Goal: Transaction & Acquisition: Download file/media

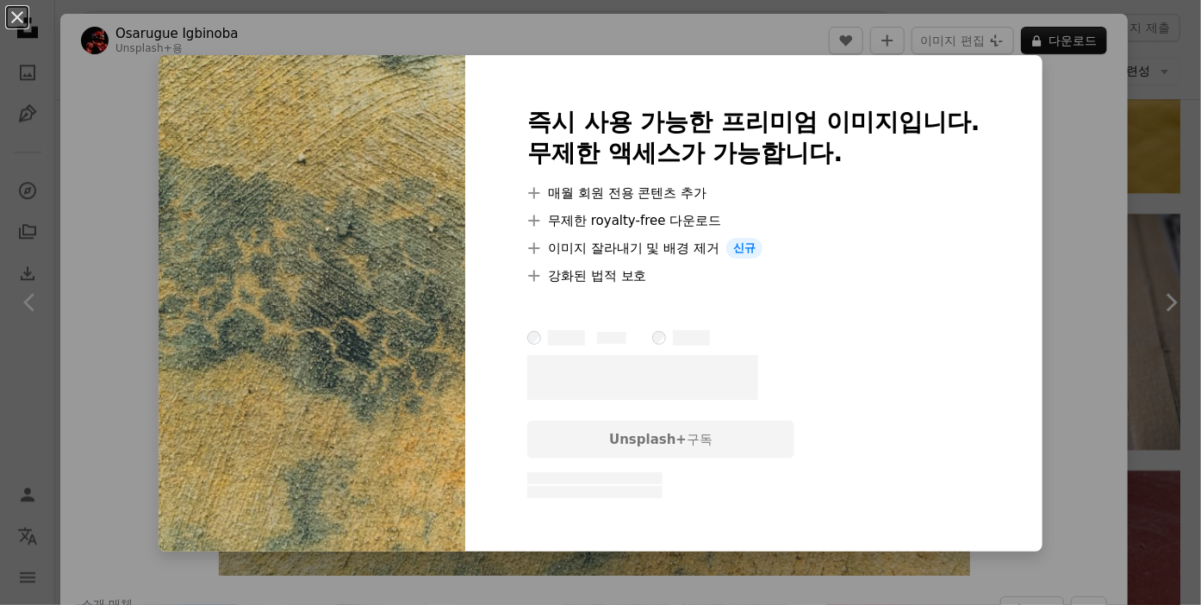
click at [1047, 40] on div "An X shape 즉시 사용 가능한 프리미엄 이미지입니다. 무제한 액세스가 가능합니다. A plus sign 매월 회원 전용 콘텐츠 추가 A…" at bounding box center [600, 302] width 1201 height 605
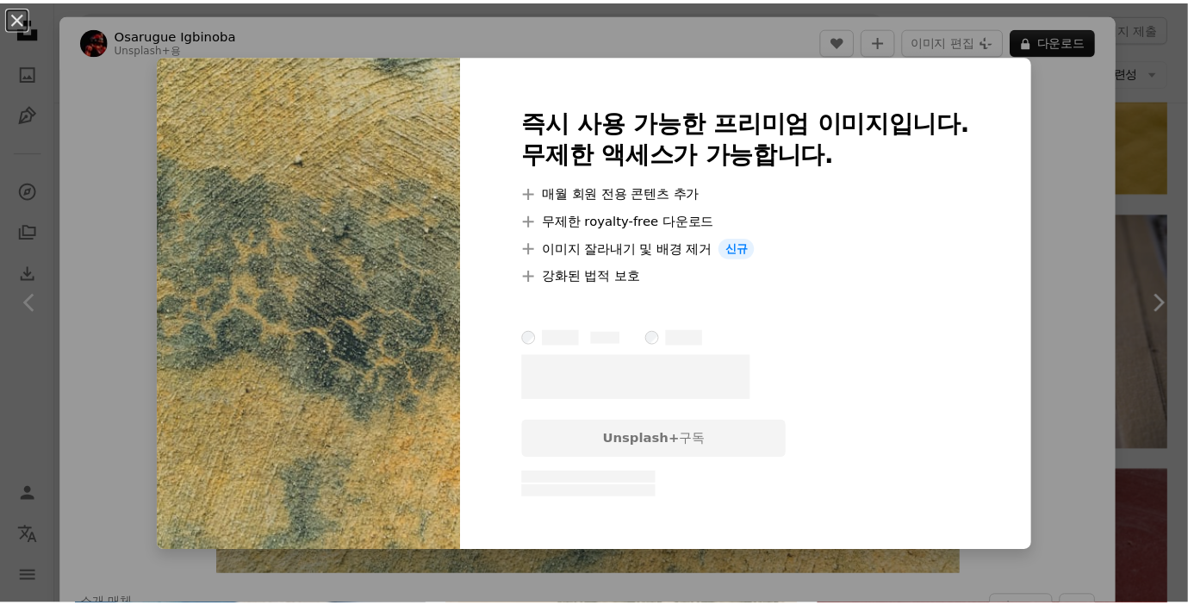
scroll to position [2111, 0]
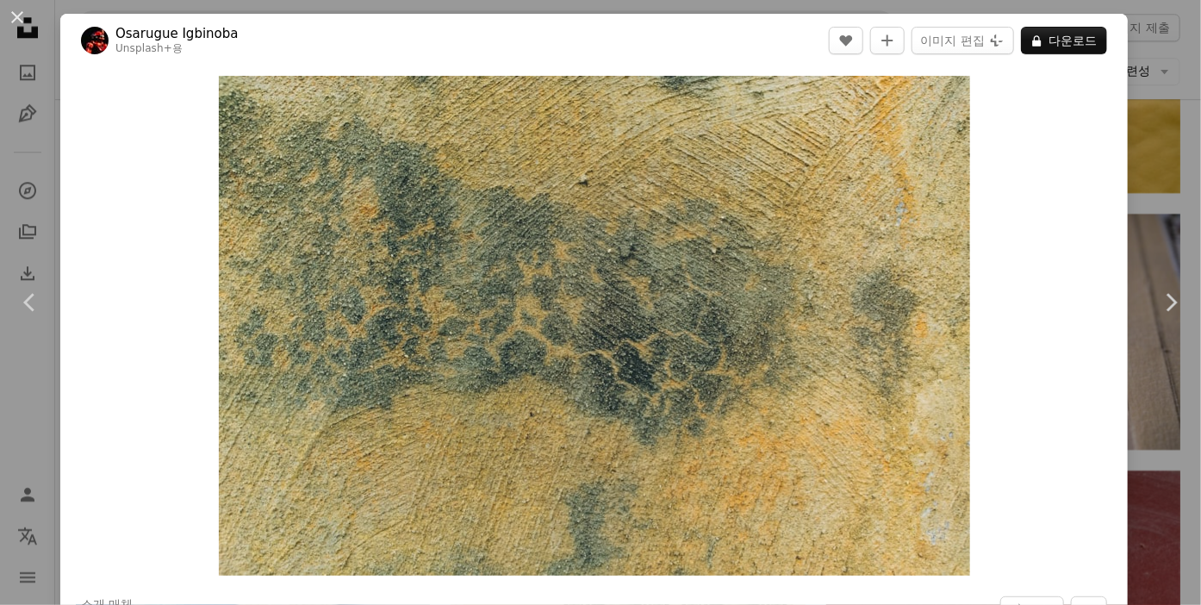
click at [1148, 133] on div "An X shape Chevron left Chevron right [PERSON_NAME] Unsplash+ 용 A heart A plus …" at bounding box center [600, 302] width 1201 height 605
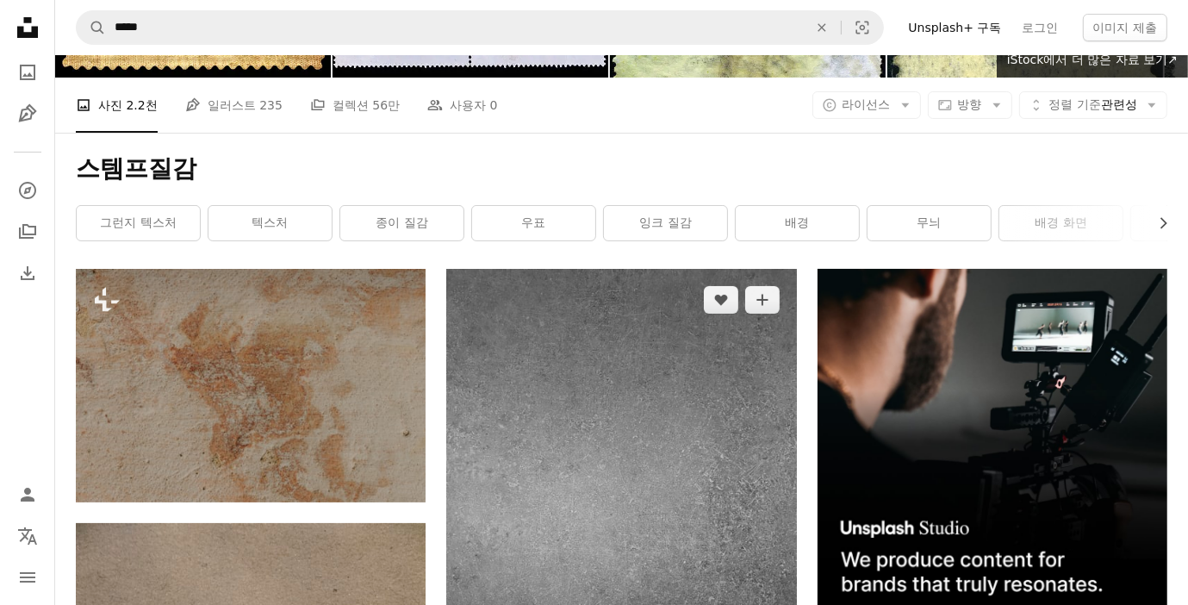
scroll to position [143, 0]
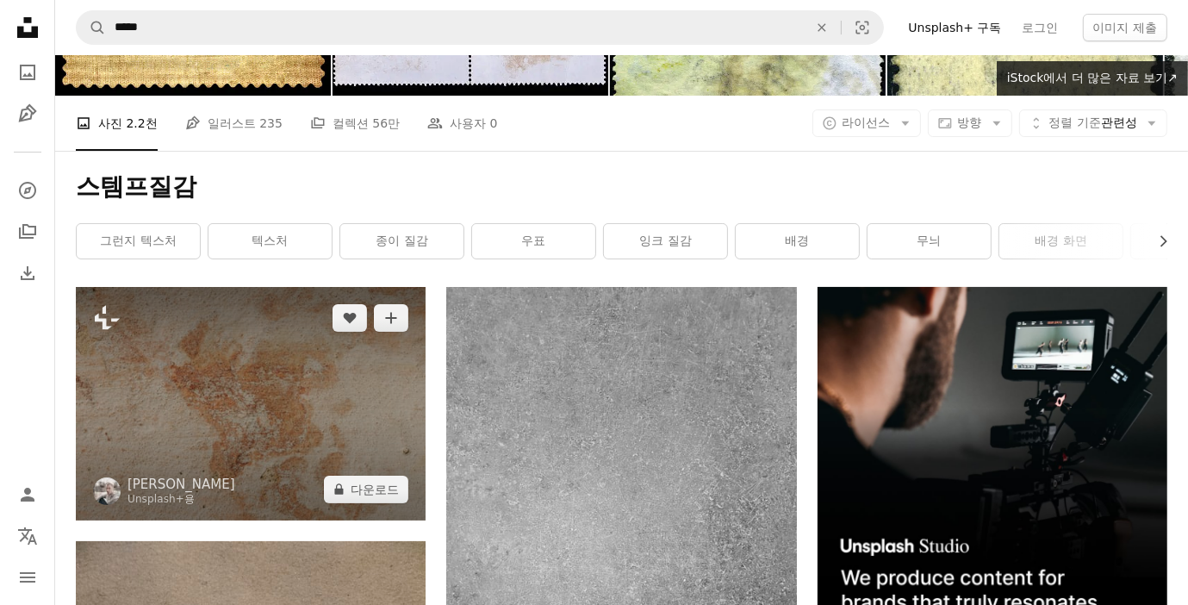
click at [264, 377] on img at bounding box center [251, 403] width 350 height 233
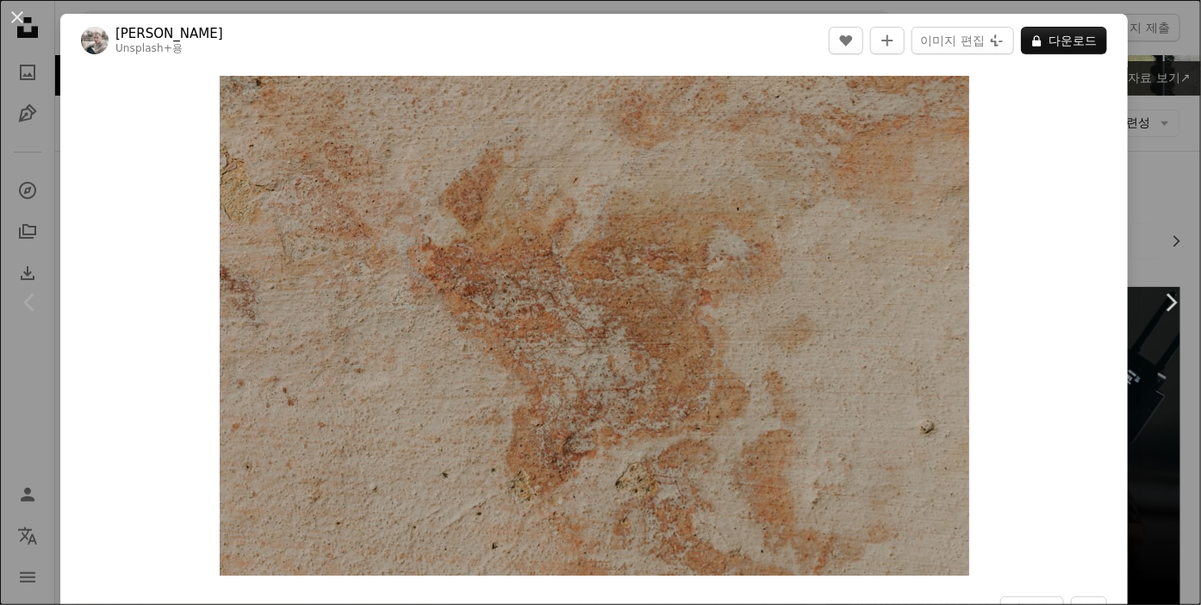
click at [1128, 148] on div "An X shape Chevron left Chevron right [PERSON_NAME] Unsplash+ 용 A heart A plus …" at bounding box center [600, 302] width 1201 height 605
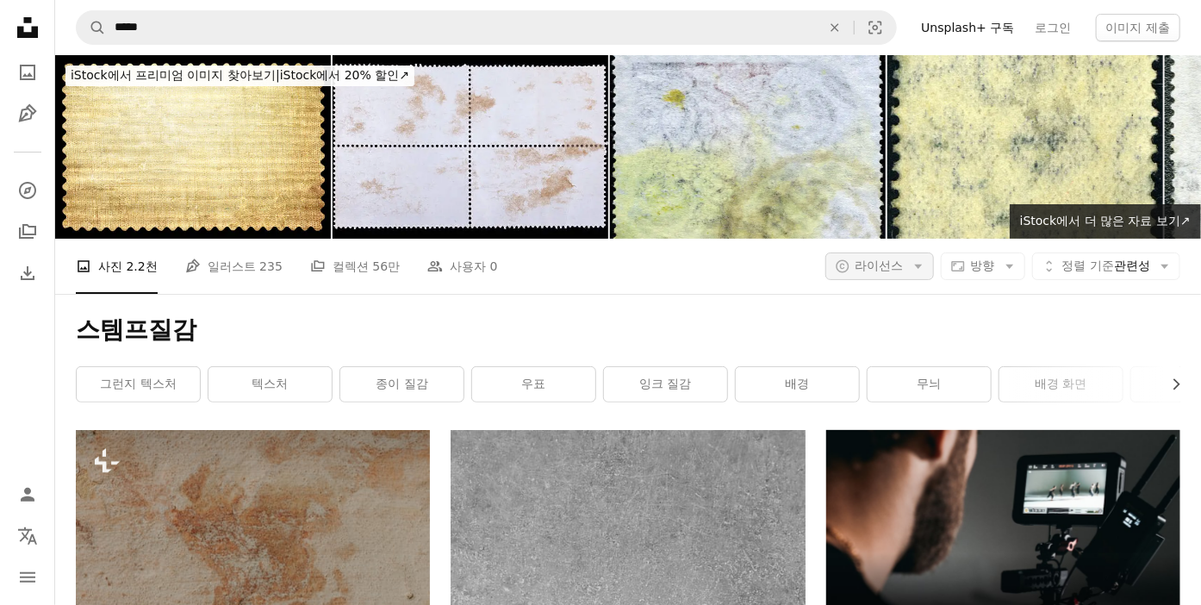
click at [911, 262] on icon "Arrow down" at bounding box center [919, 266] width 16 height 16
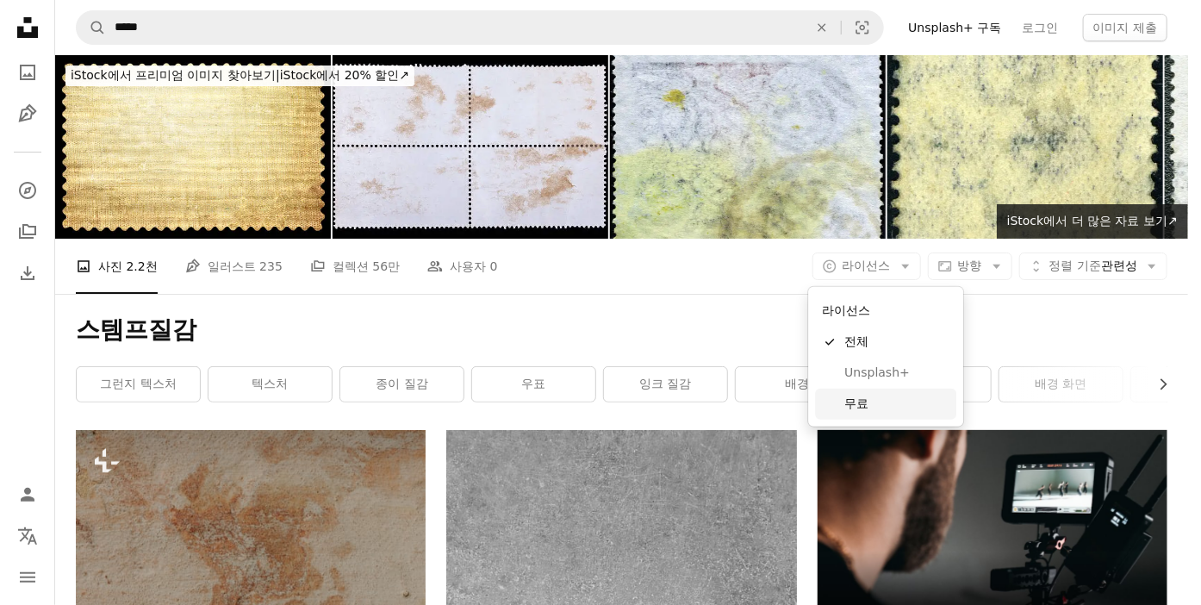
click at [855, 412] on link "무료" at bounding box center [885, 404] width 141 height 31
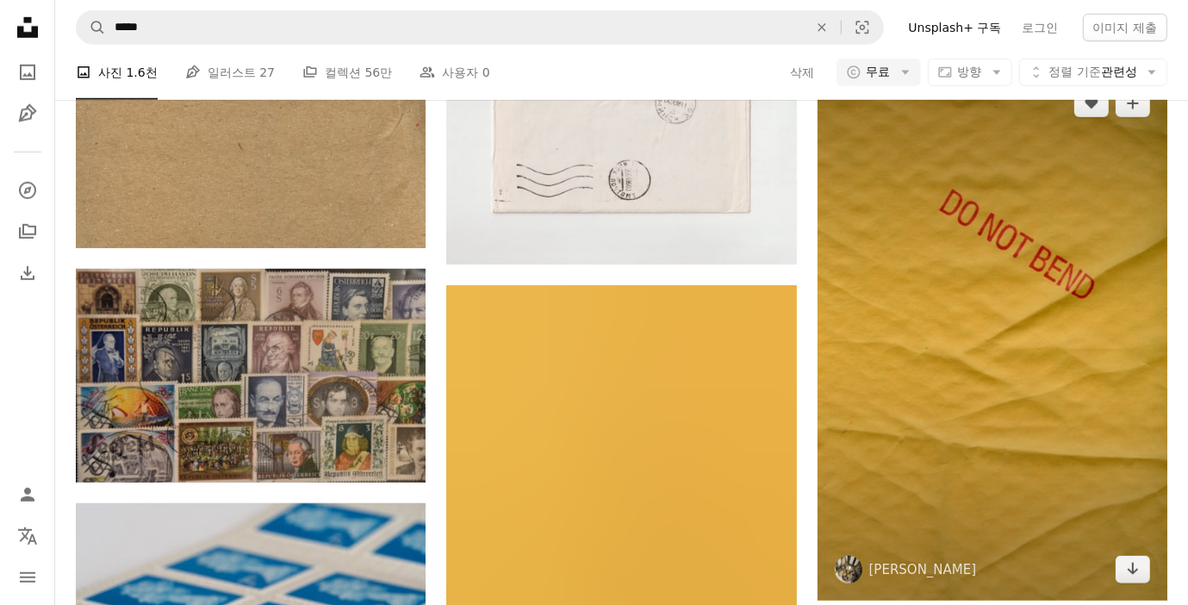
scroll to position [1148, 0]
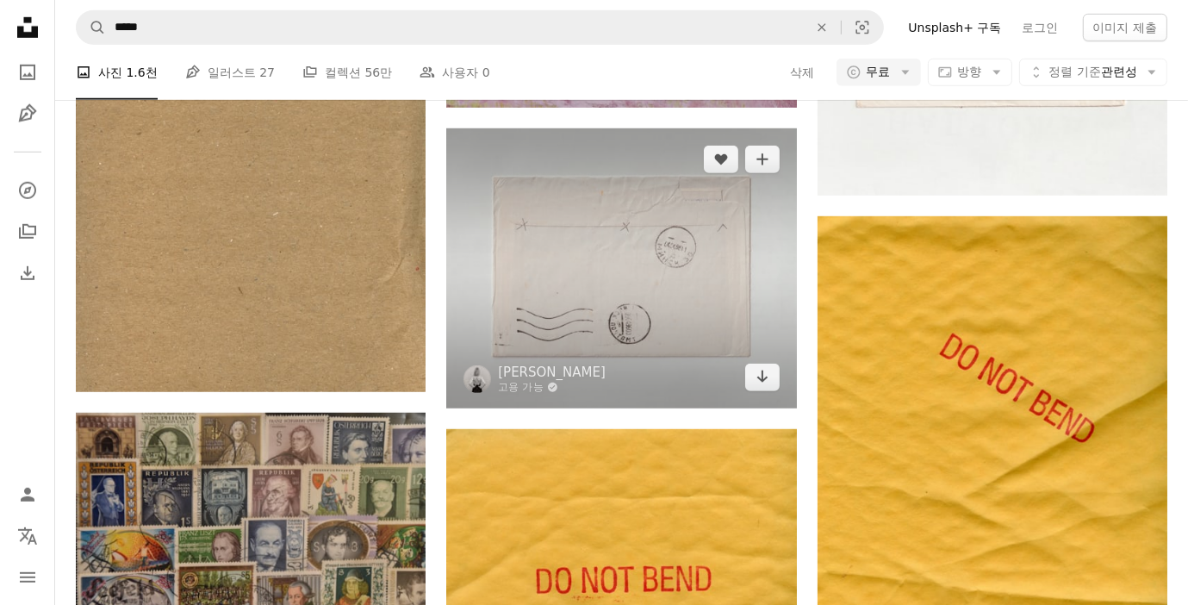
click at [682, 298] on img at bounding box center [621, 268] width 350 height 280
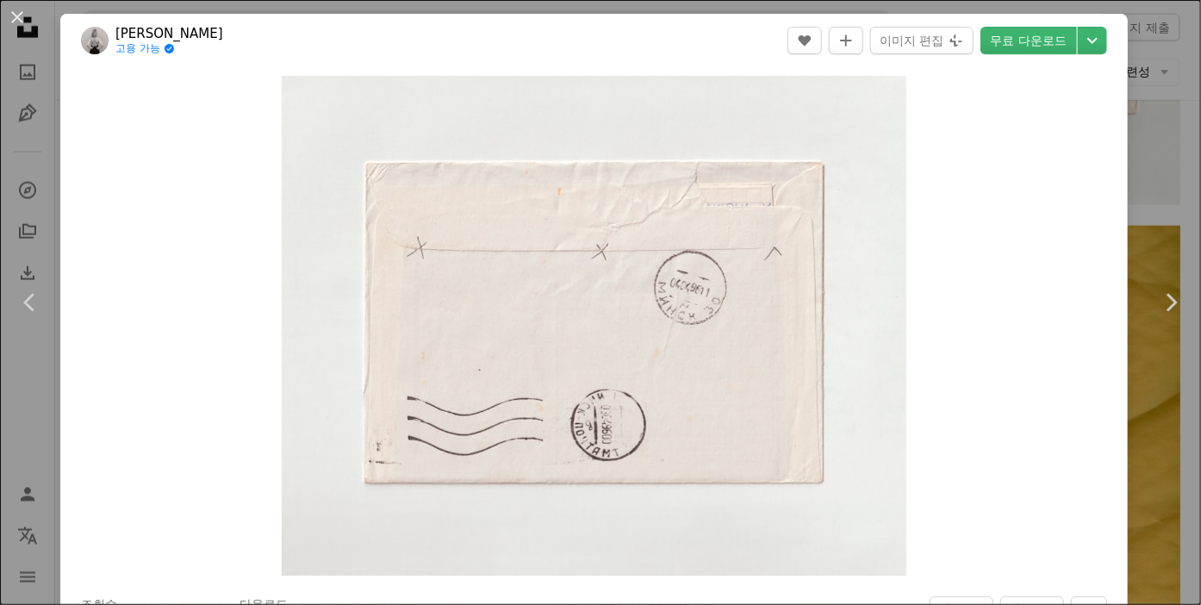
click at [1172, 442] on div "An X shape Chevron left Chevron right [PERSON_NAME] Reverdo 고용 가능 A checkmark i…" at bounding box center [600, 302] width 1201 height 605
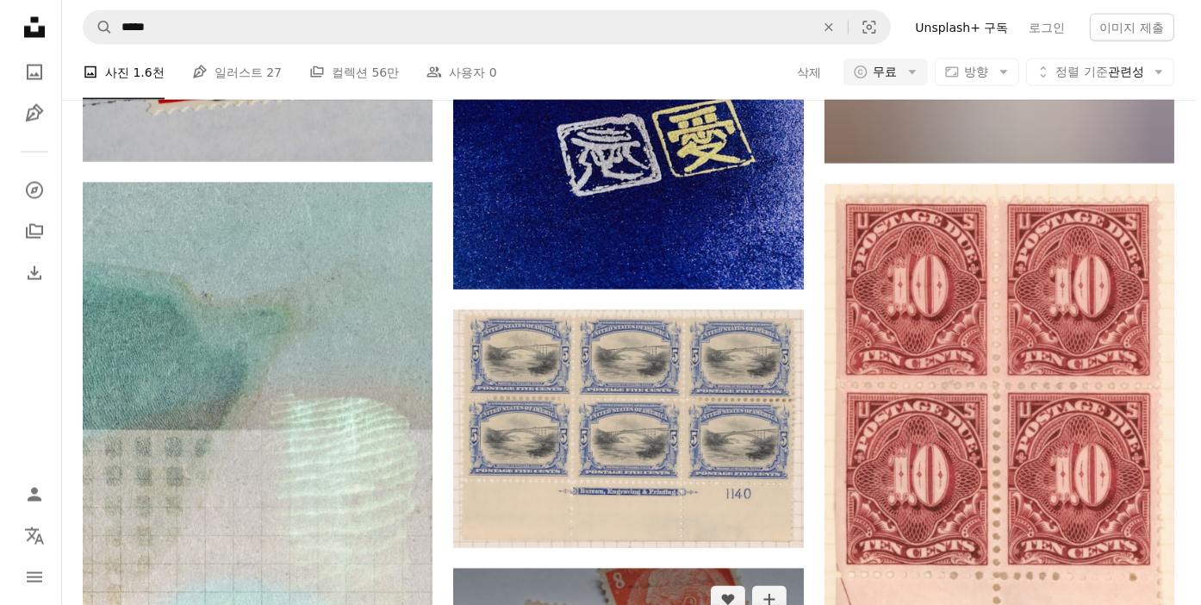
scroll to position [2728, 0]
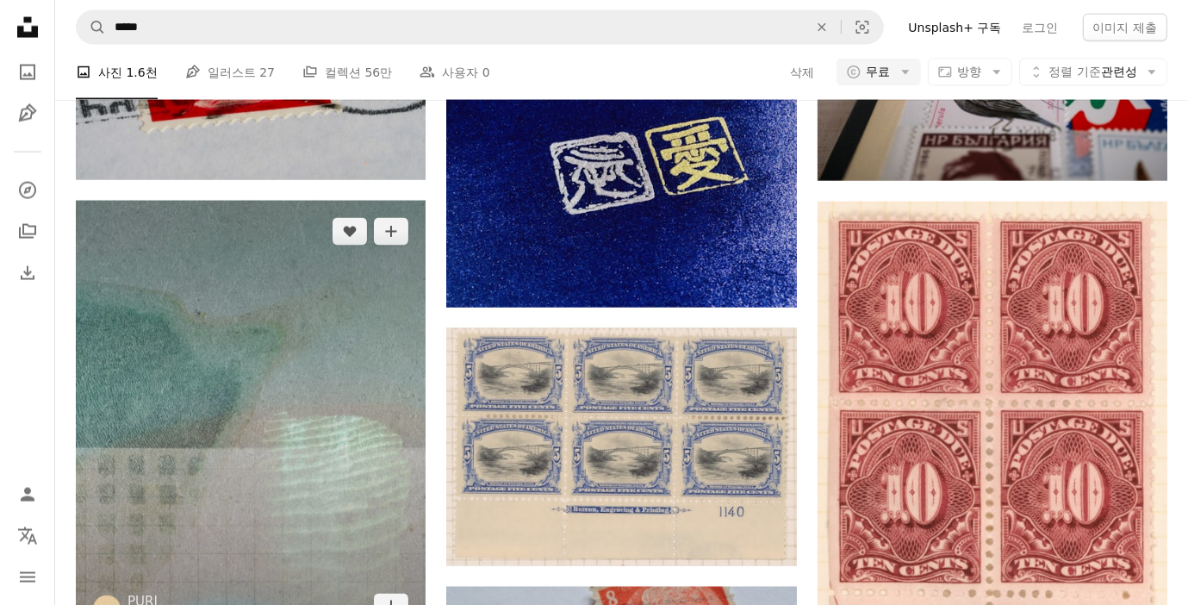
click at [320, 453] on img at bounding box center [251, 420] width 350 height 438
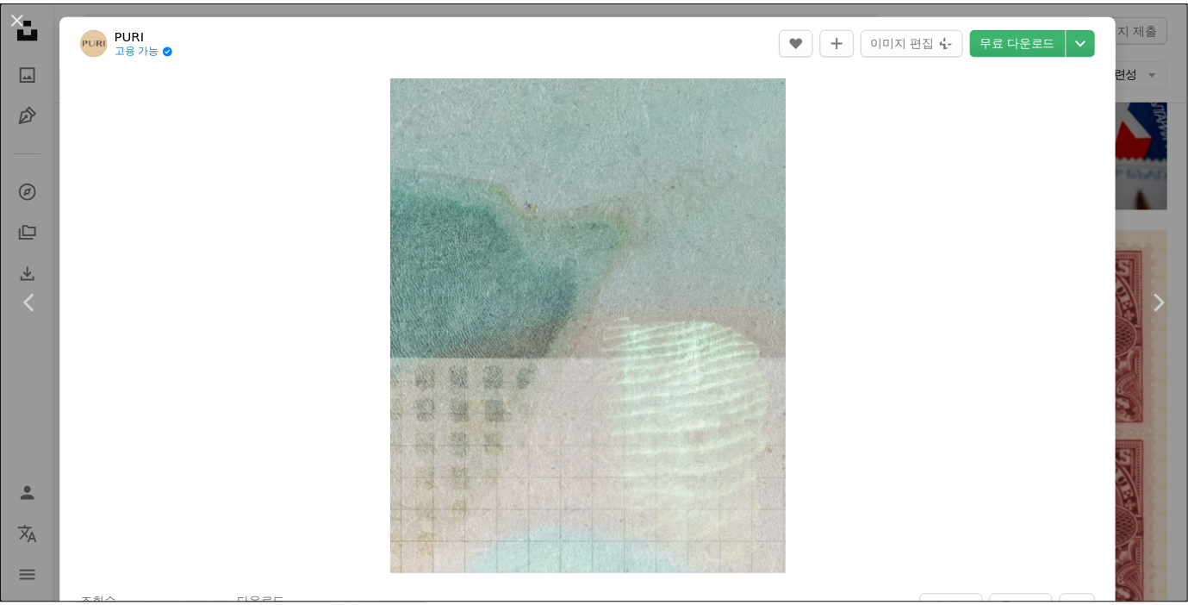
scroll to position [287, 0]
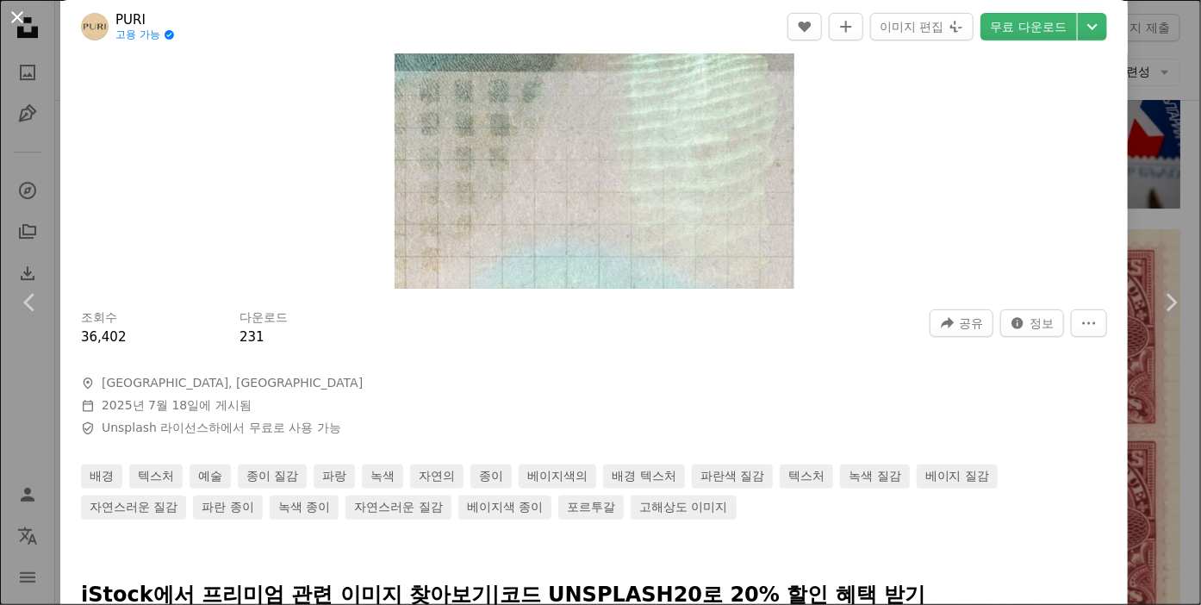
click at [22, 16] on button "An X shape" at bounding box center [17, 17] width 21 height 21
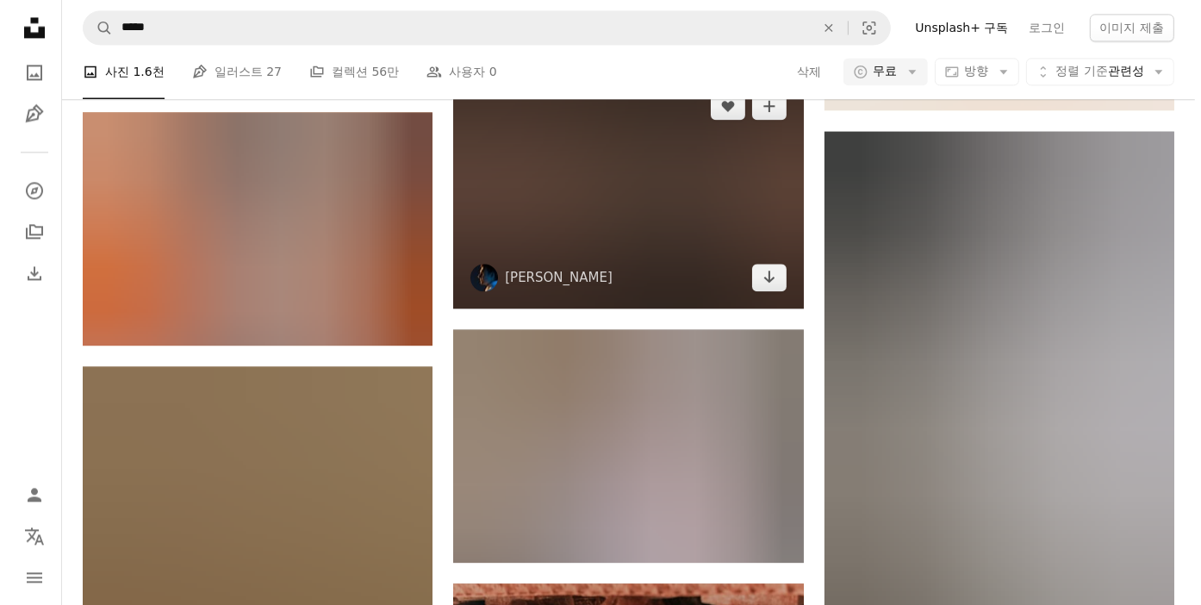
scroll to position [9477, 0]
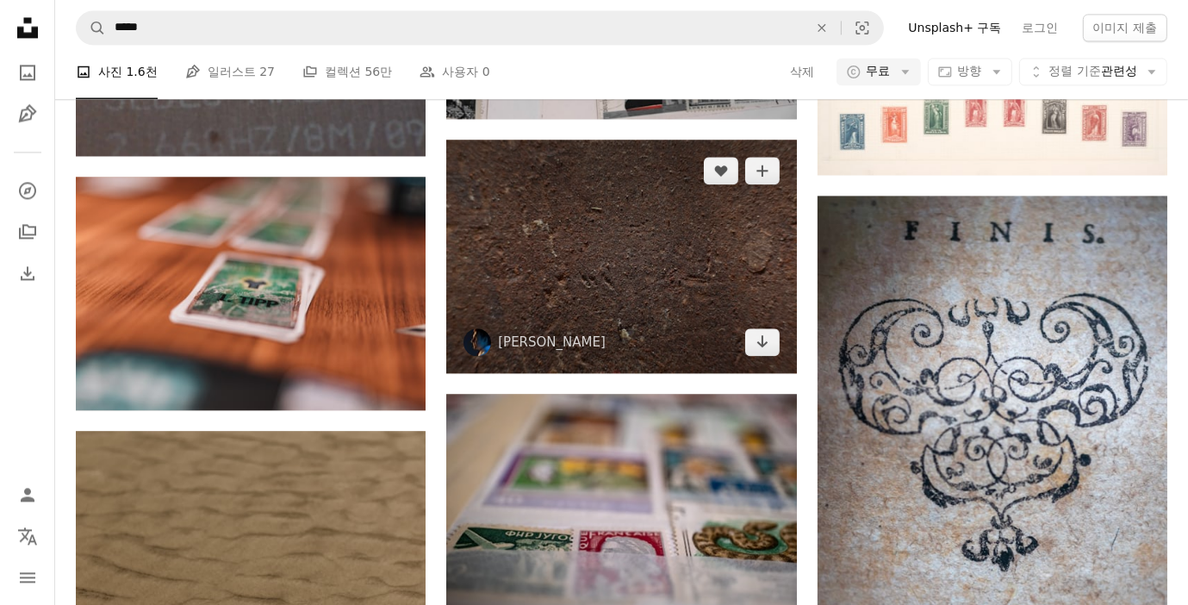
click at [725, 267] on img at bounding box center [621, 256] width 350 height 233
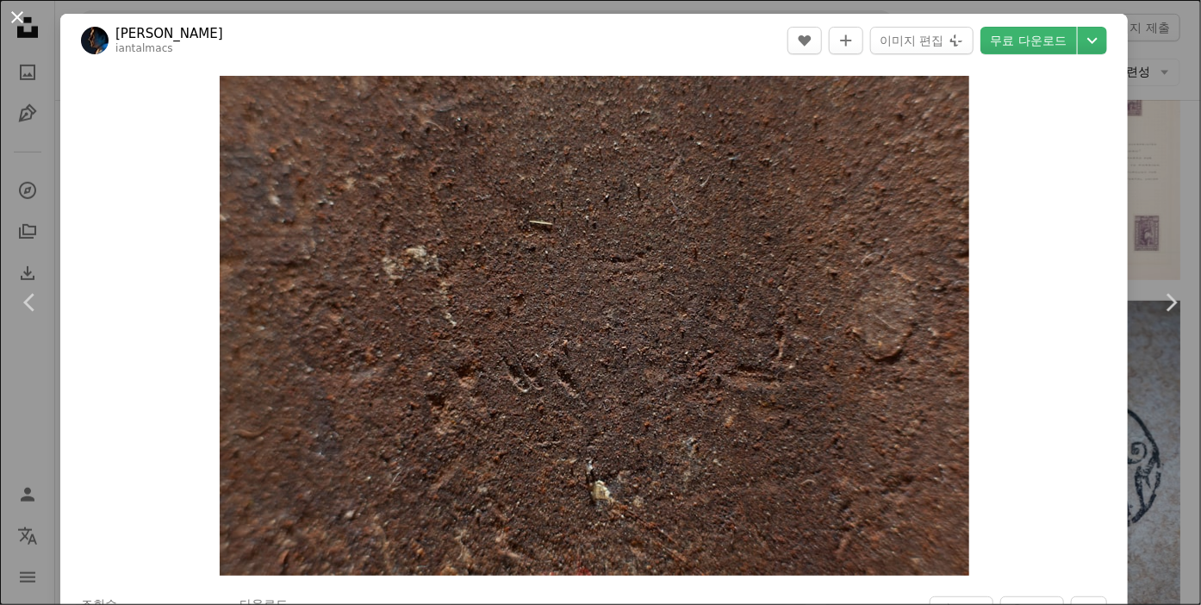
click at [22, 9] on button "An X shape" at bounding box center [17, 17] width 21 height 21
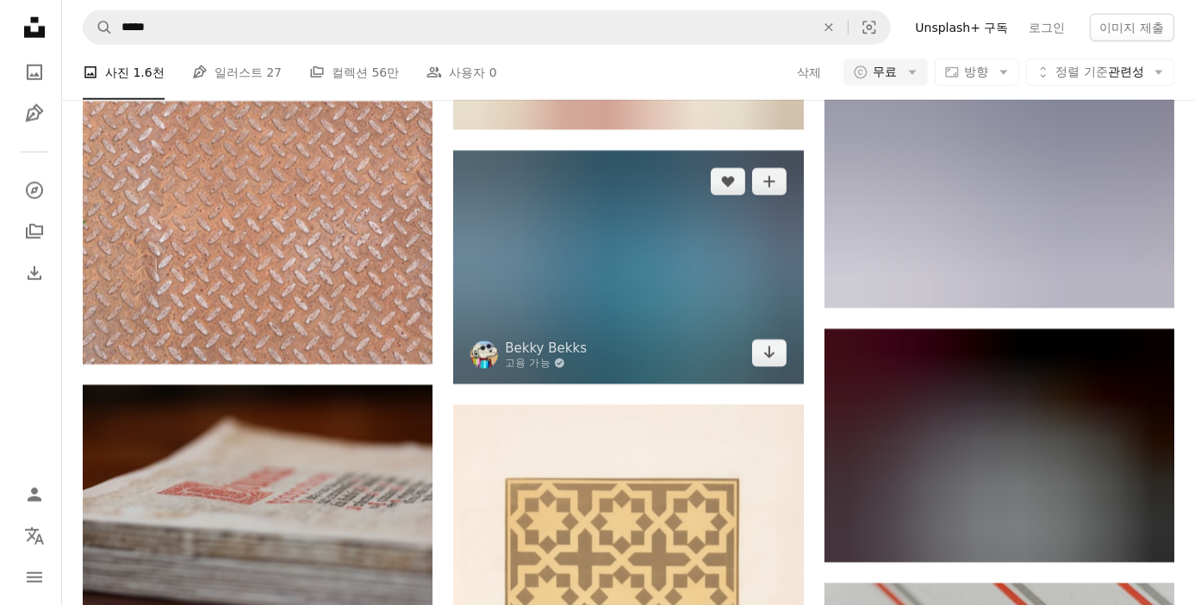
scroll to position [13785, 0]
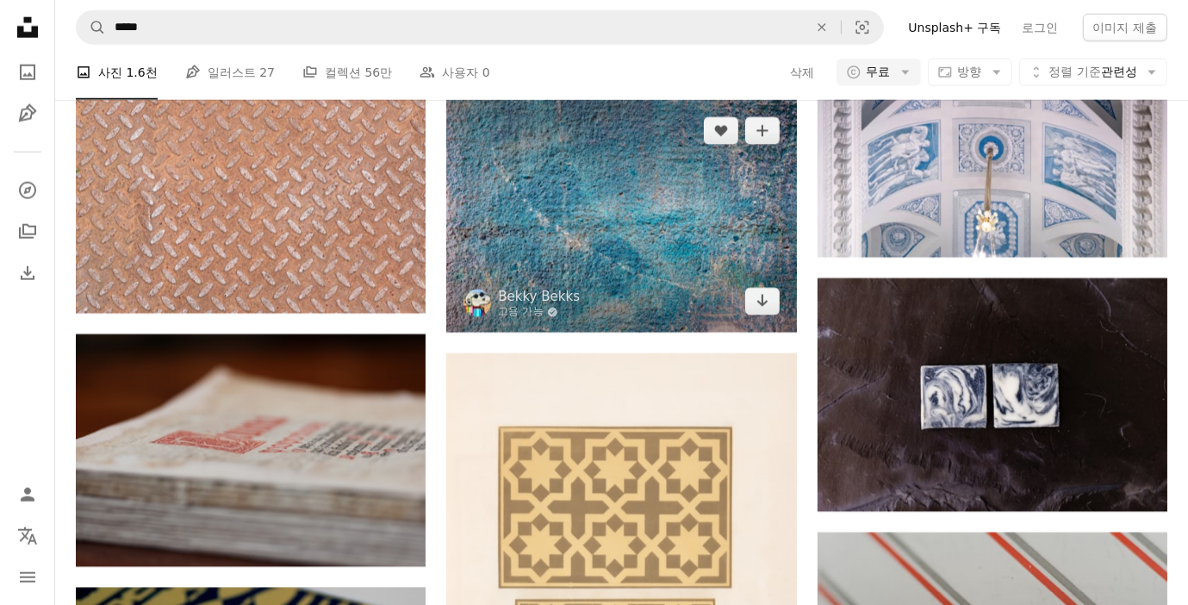
click at [677, 261] on img at bounding box center [621, 216] width 350 height 233
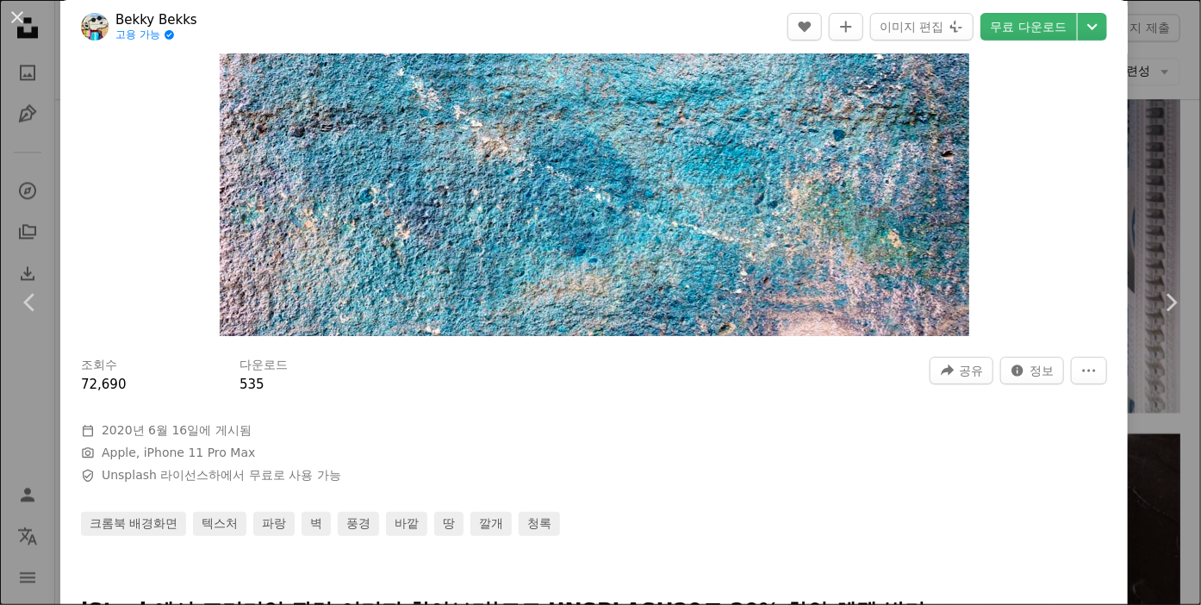
scroll to position [574, 0]
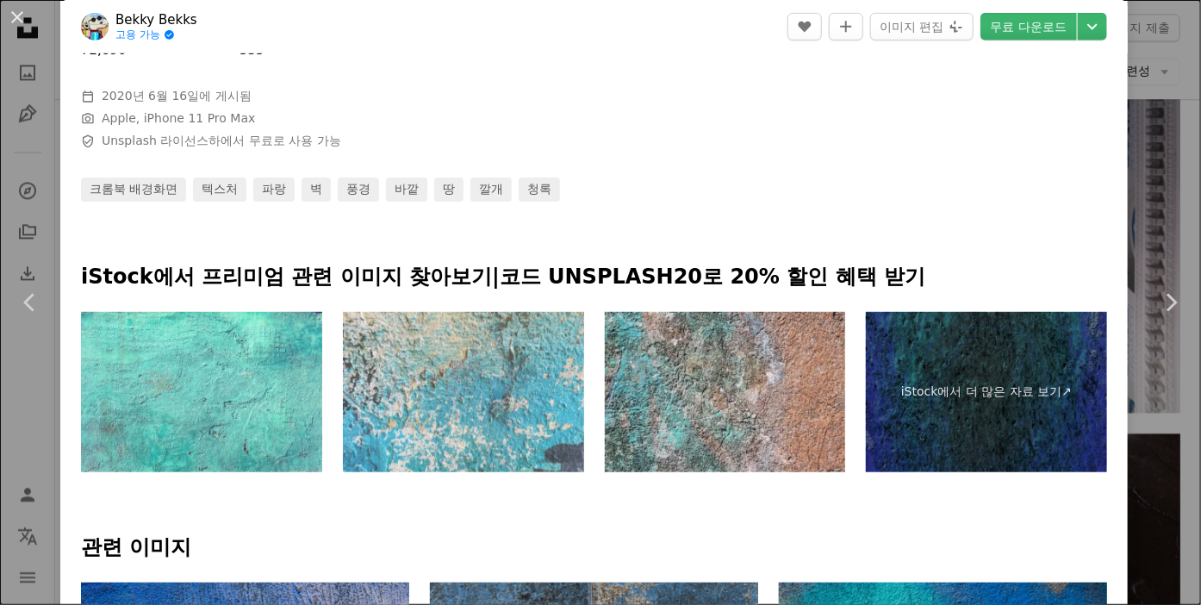
click at [1172, 450] on div "An X shape Chevron left Chevron right Bekky Bekks 고용 가능 A checkmark inside of a…" at bounding box center [600, 302] width 1201 height 605
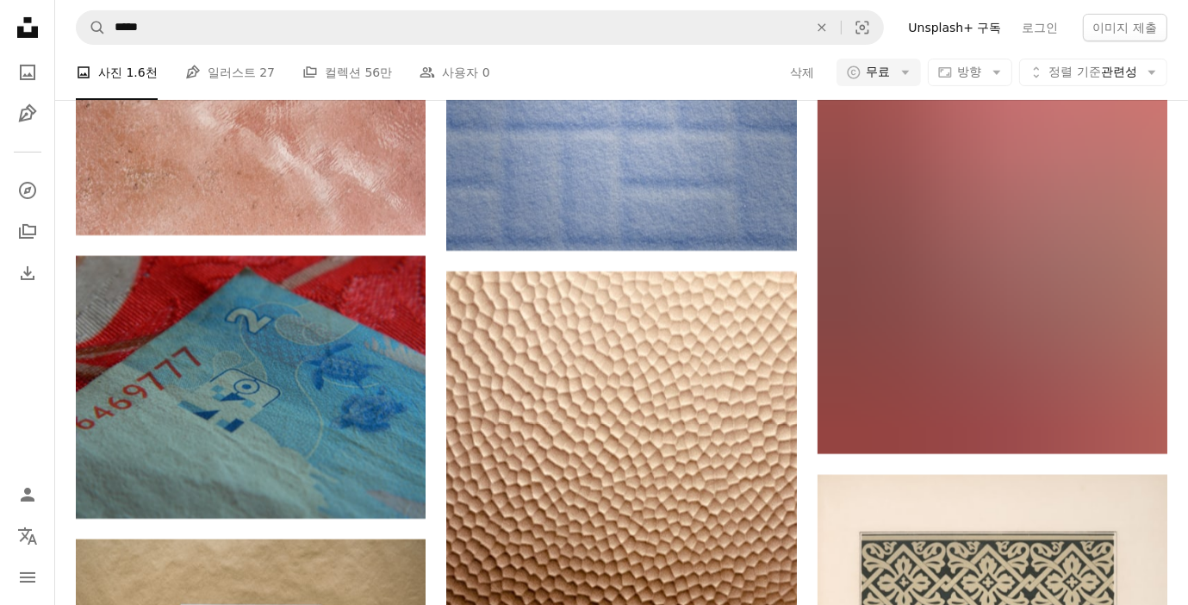
scroll to position [18666, 0]
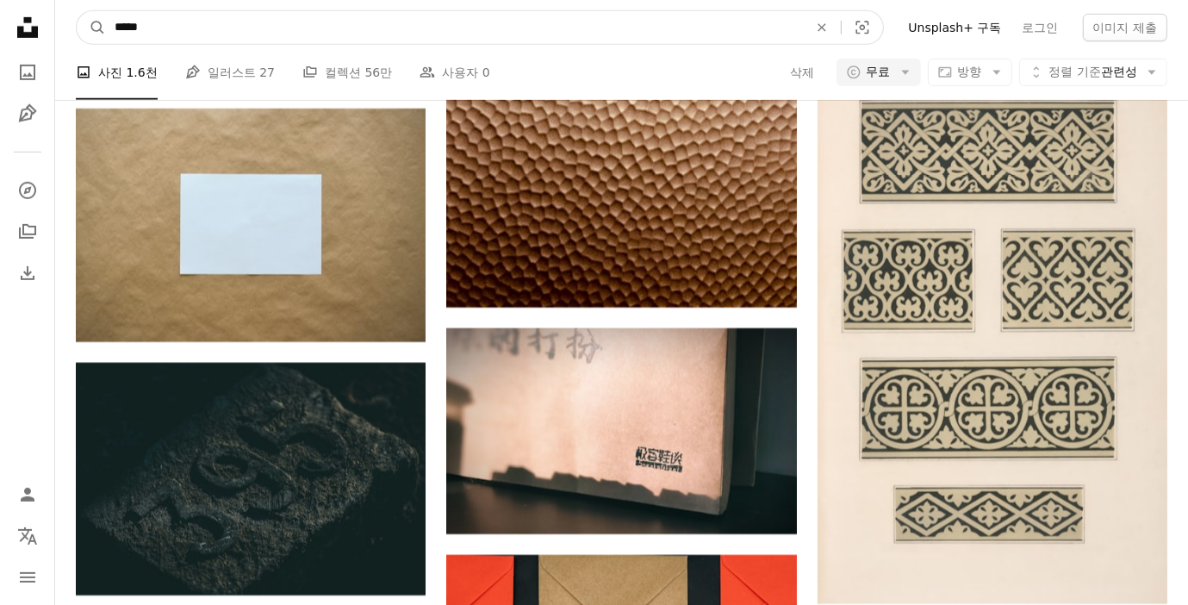
drag, startPoint x: 539, startPoint y: 31, endPoint x: -1, endPoint y: 33, distance: 540.2
paste input "********"
type input "**********"
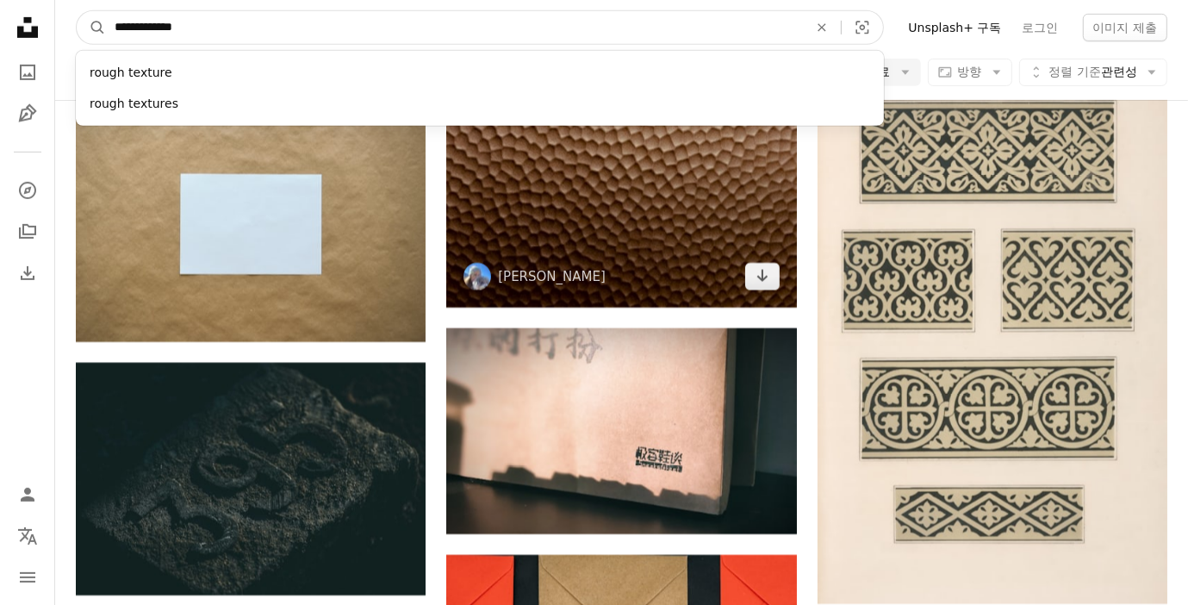
click button "A magnifying glass" at bounding box center [91, 27] width 29 height 33
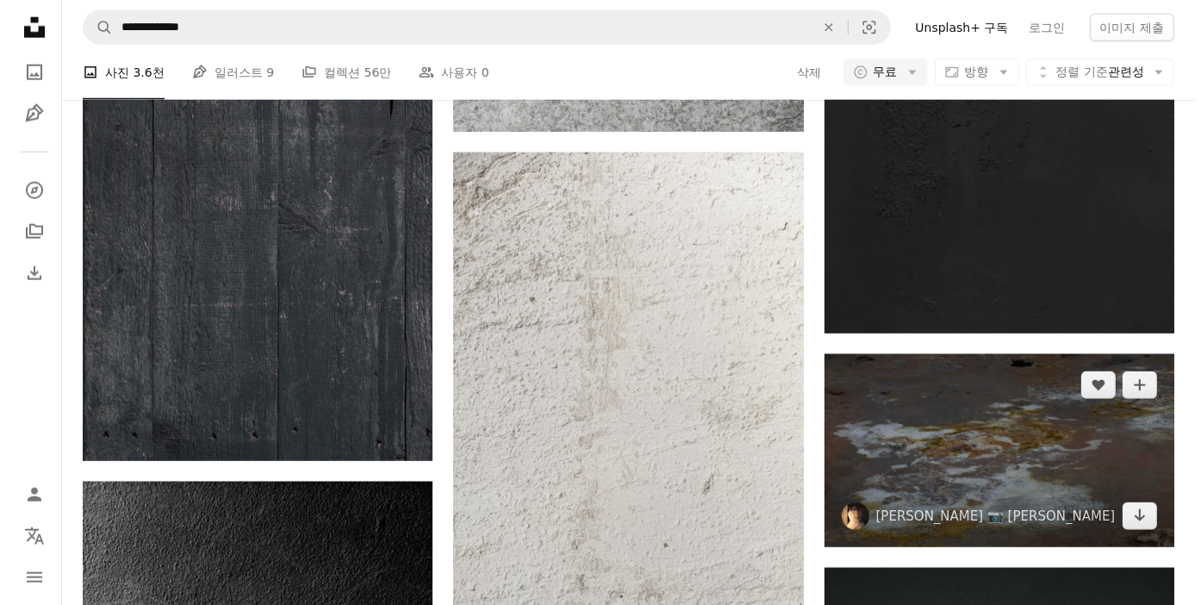
scroll to position [1867, 0]
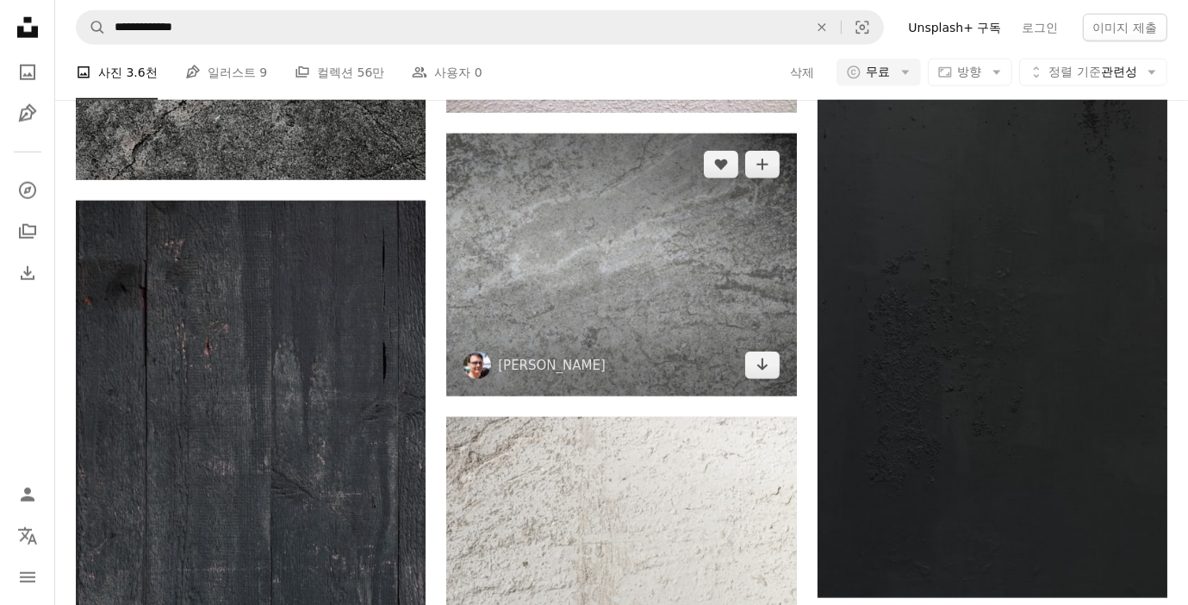
click at [629, 288] on img at bounding box center [621, 265] width 350 height 263
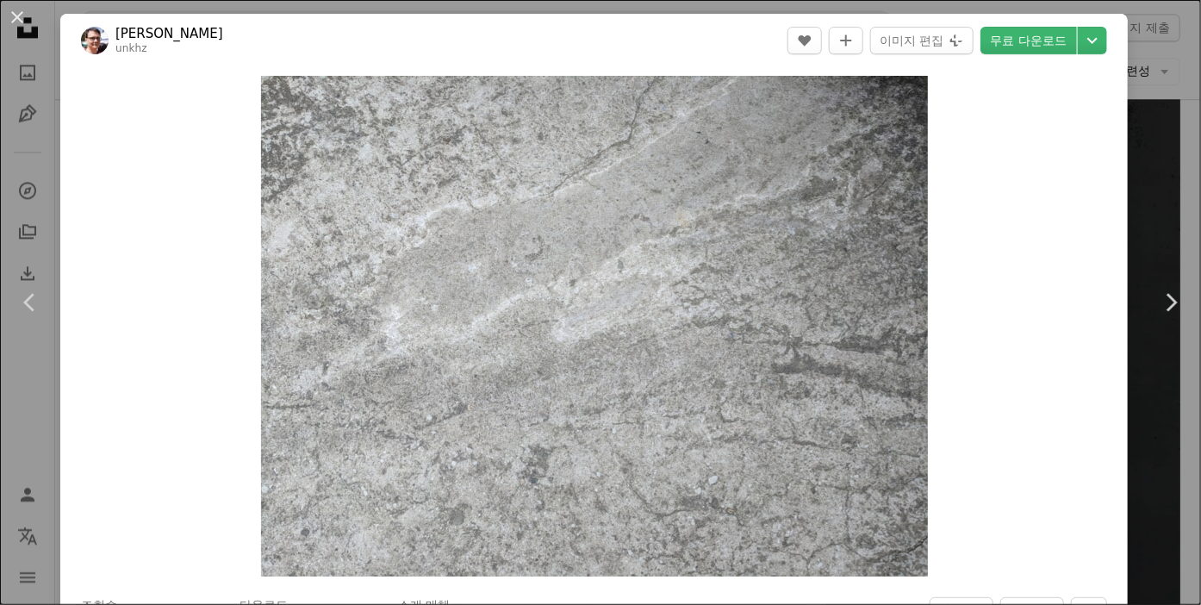
click at [93, 146] on div "Zoom in" at bounding box center [593, 326] width 1067 height 518
click at [1031, 42] on link "무료 다운로드" at bounding box center [1028, 41] width 96 height 28
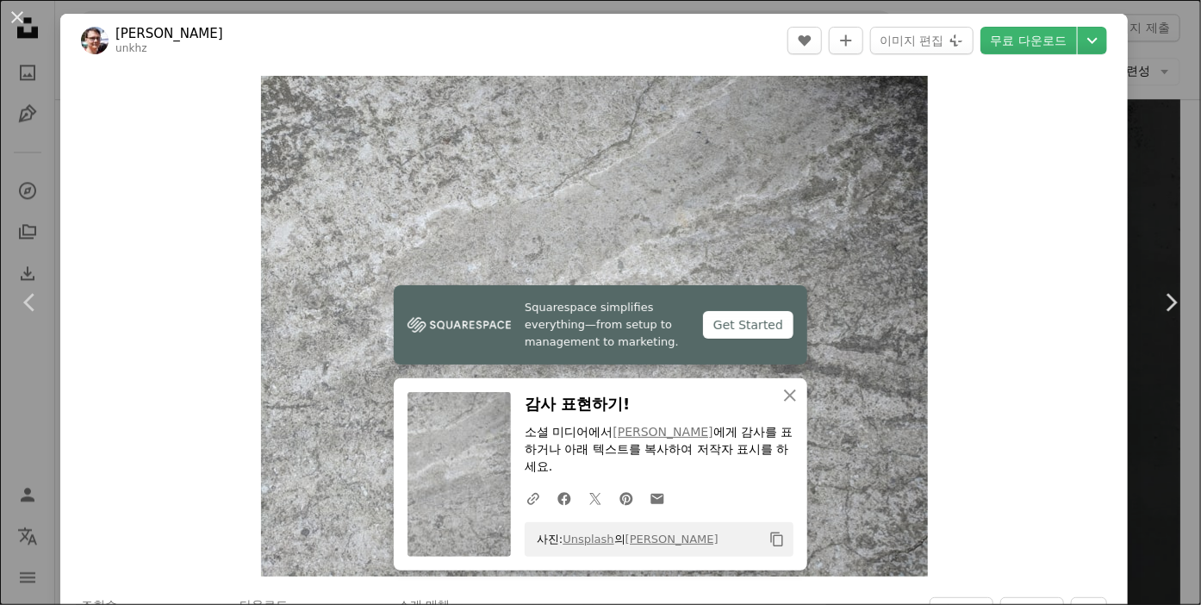
drag, startPoint x: 1140, startPoint y: 469, endPoint x: 899, endPoint y: 408, distance: 248.7
click at [1139, 469] on div "An X shape Chevron left Chevron right [PERSON_NAME] unkhz A heart A plus sign 이…" at bounding box center [600, 302] width 1201 height 605
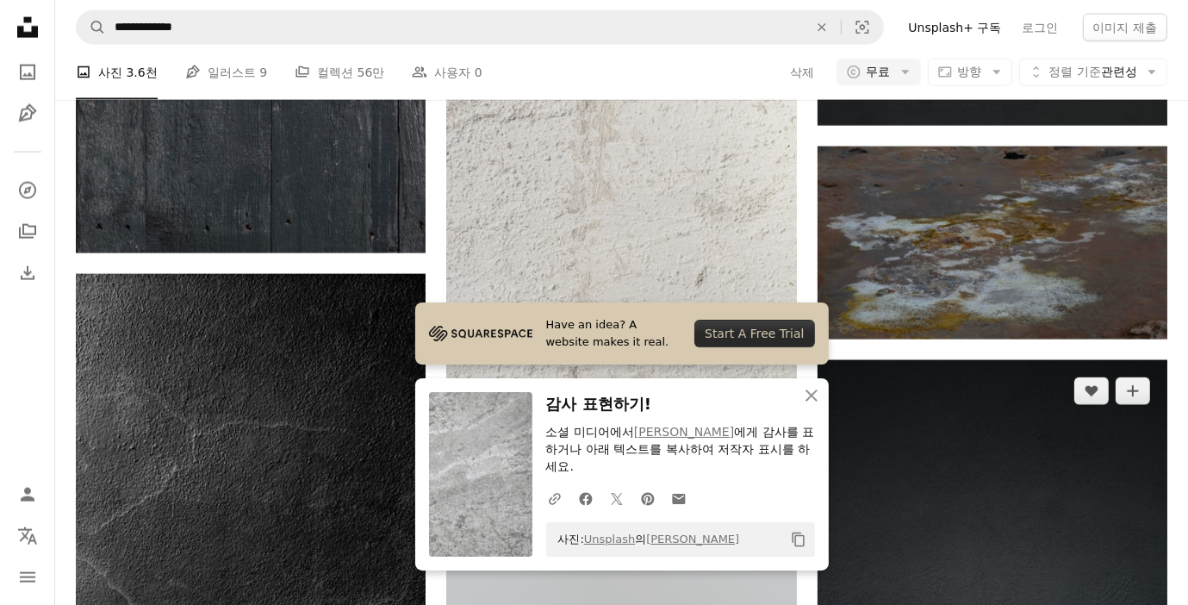
scroll to position [2298, 0]
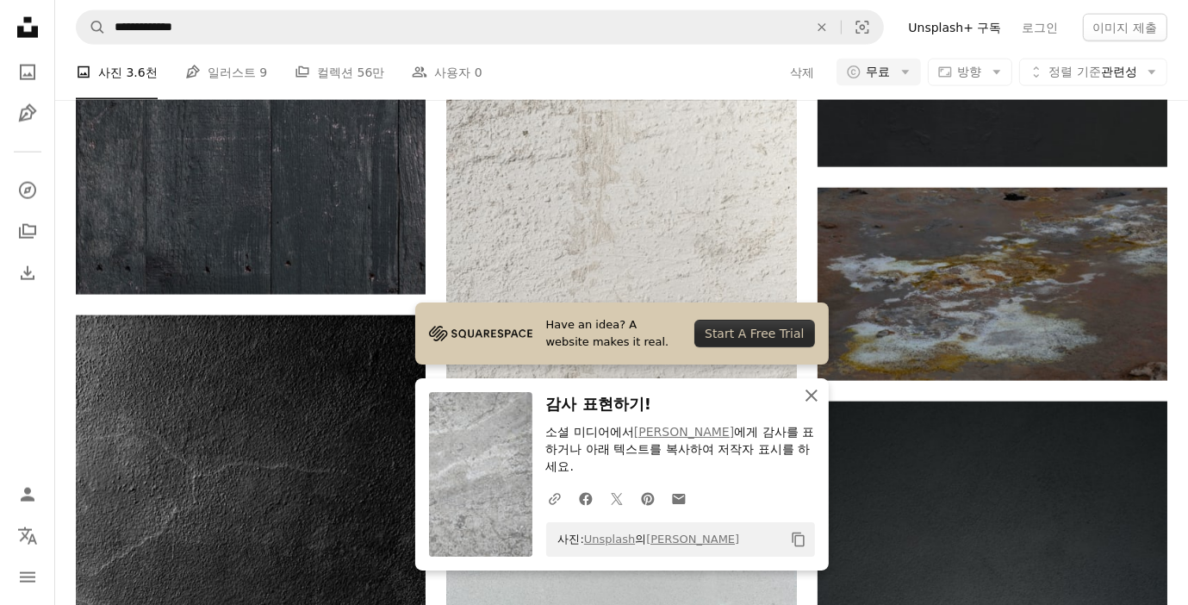
click at [811, 398] on icon "An X shape" at bounding box center [811, 395] width 21 height 21
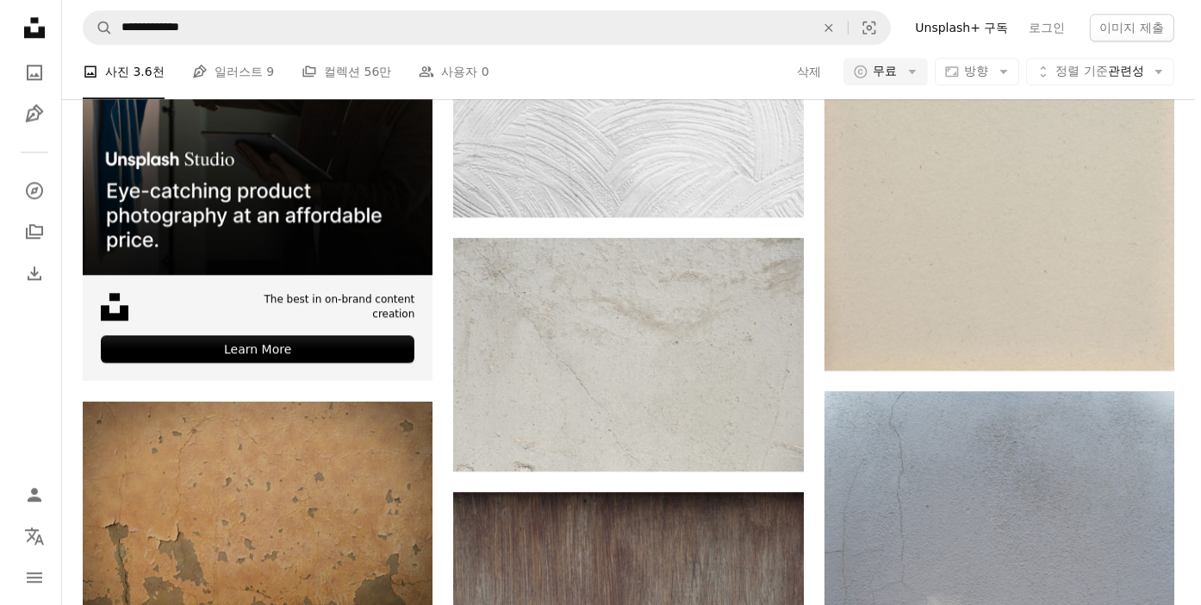
scroll to position [4164, 0]
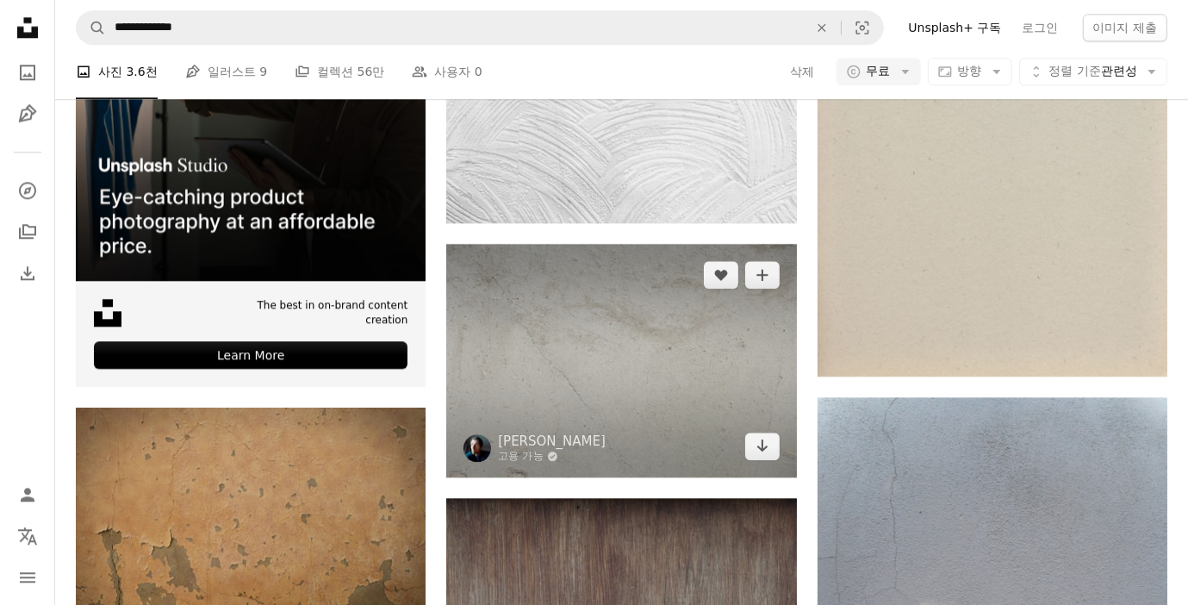
click at [588, 357] on img at bounding box center [621, 360] width 350 height 233
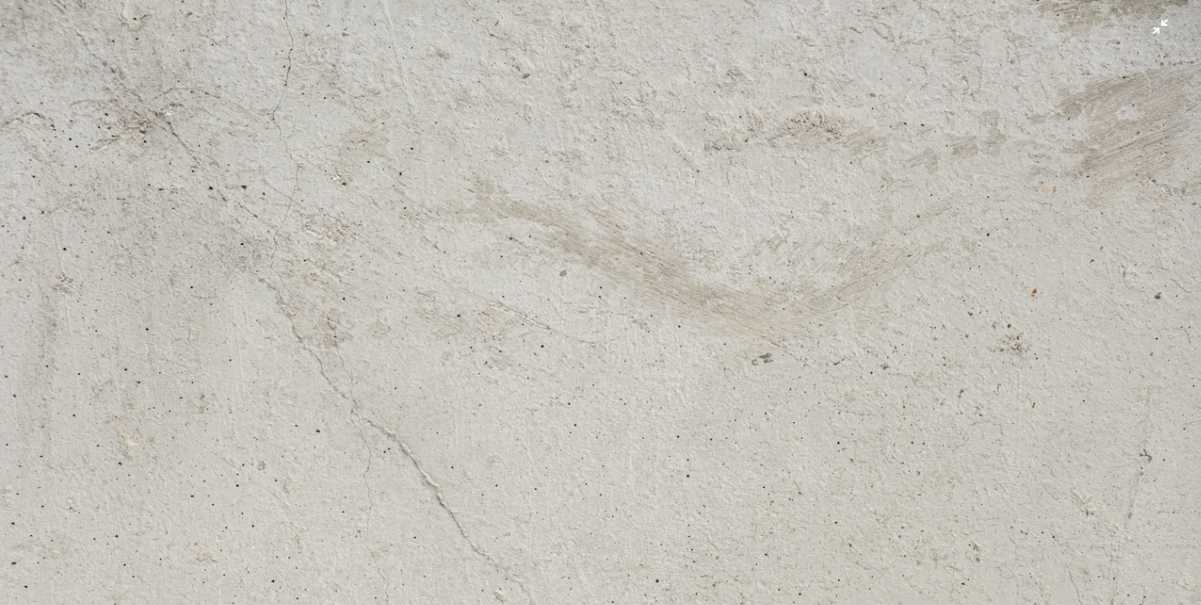
scroll to position [90, 0]
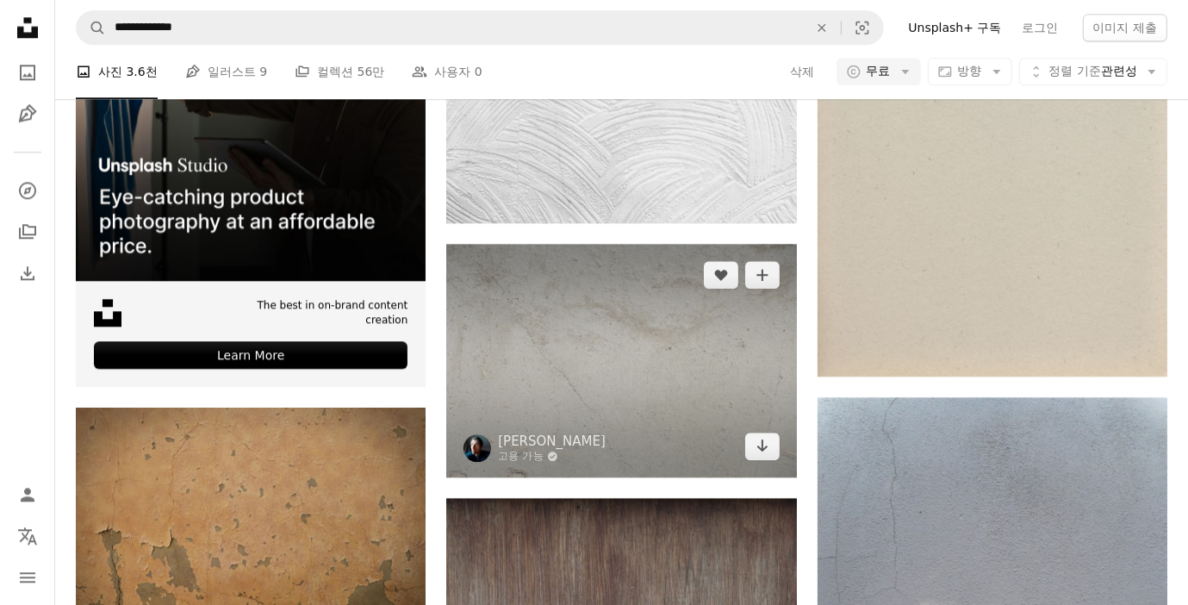
click at [600, 379] on img at bounding box center [621, 360] width 350 height 233
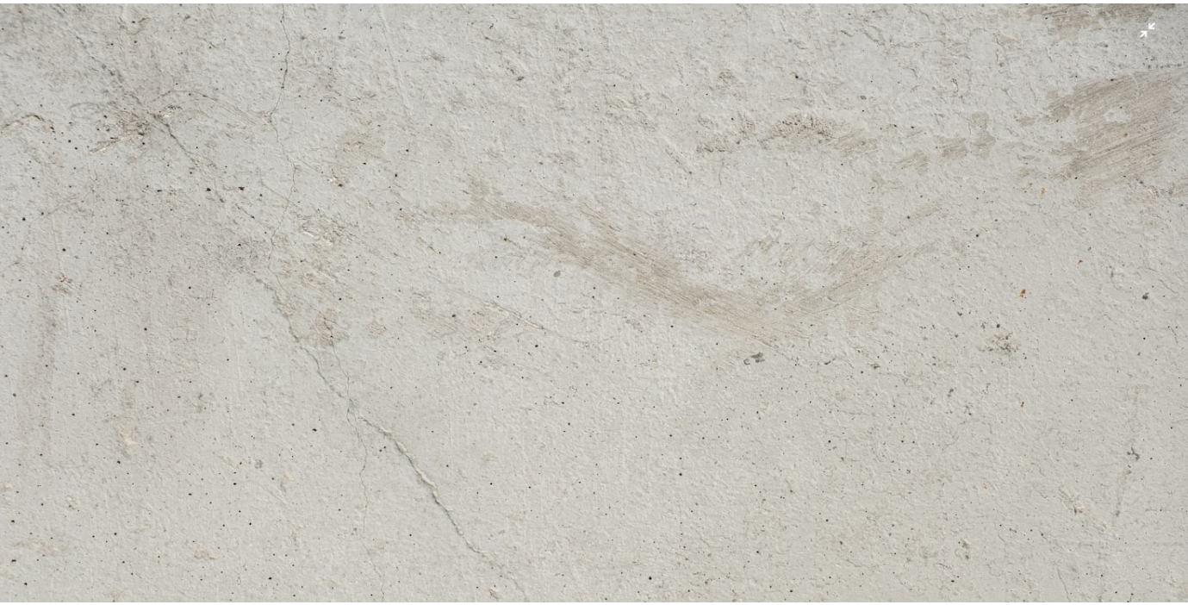
scroll to position [90, 0]
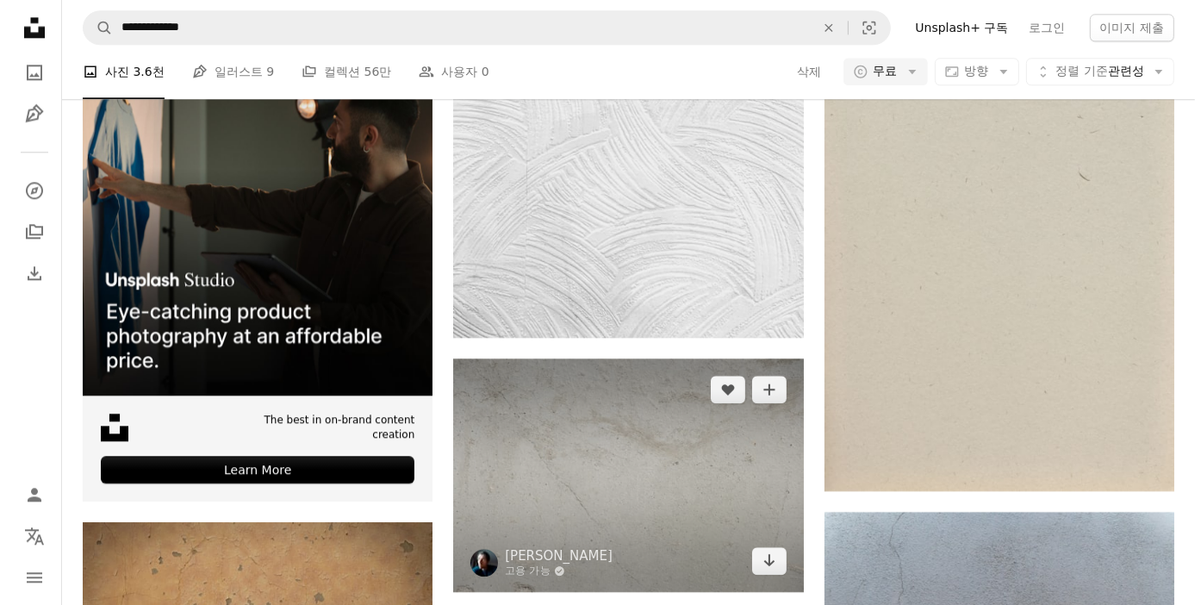
scroll to position [4021, 0]
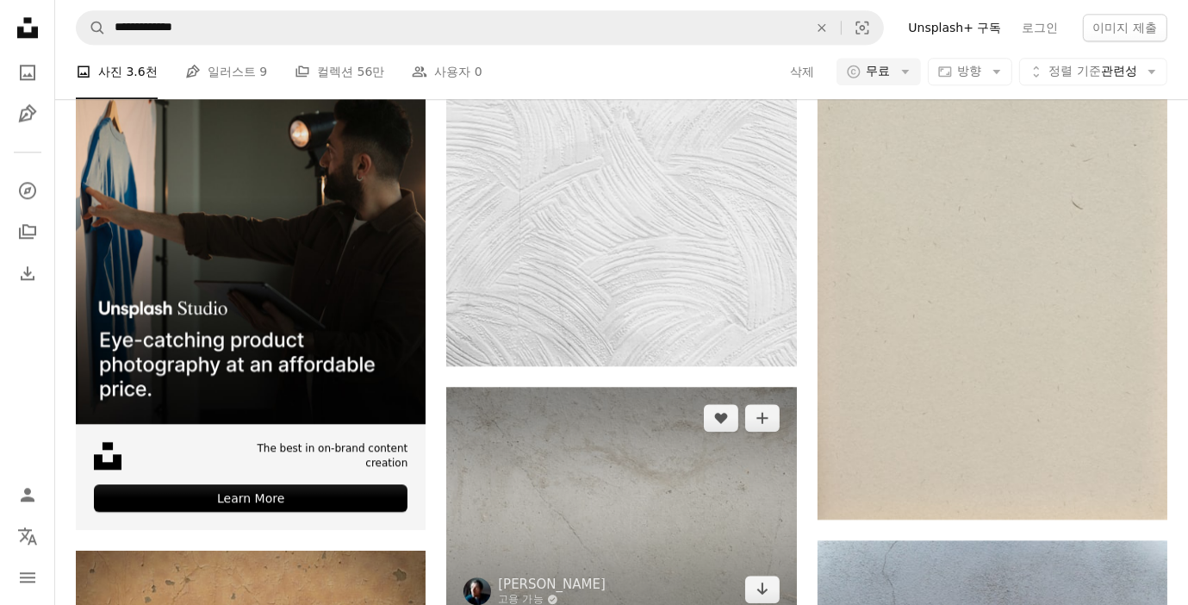
click at [610, 484] on img at bounding box center [621, 503] width 350 height 233
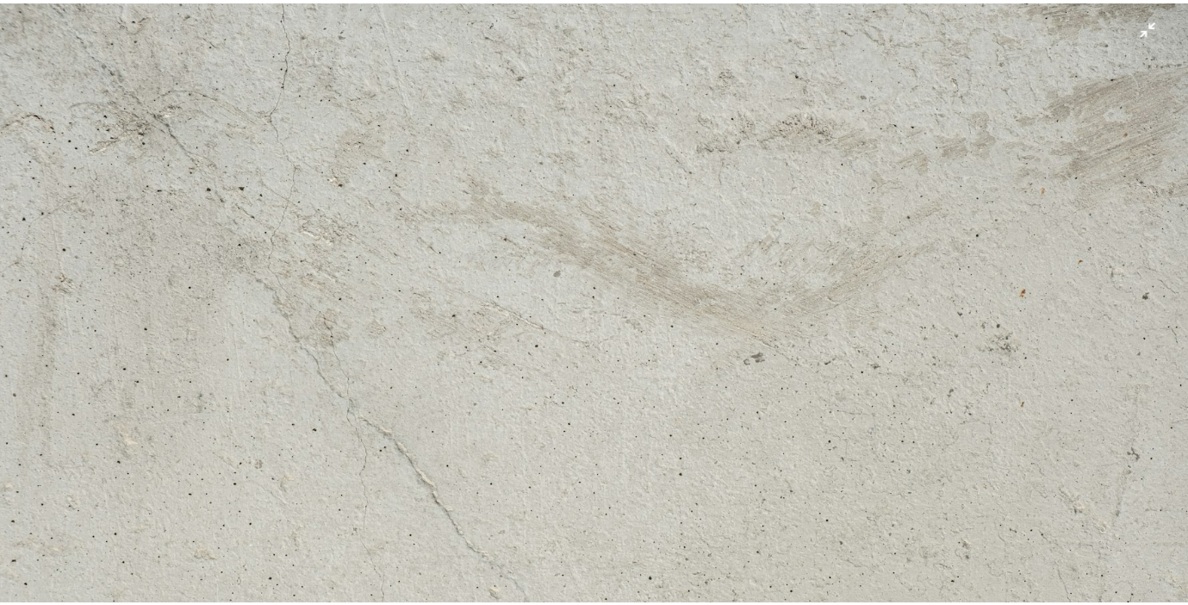
scroll to position [90, 0]
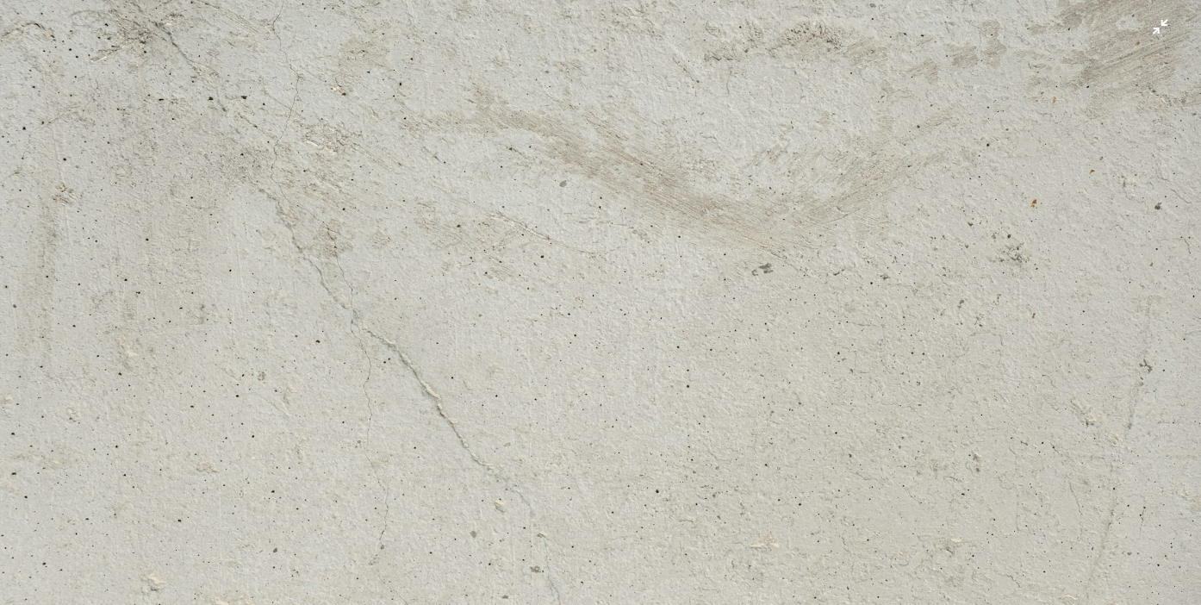
click at [1148, 36] on img "이 이미지 축소" at bounding box center [600, 311] width 1203 height 802
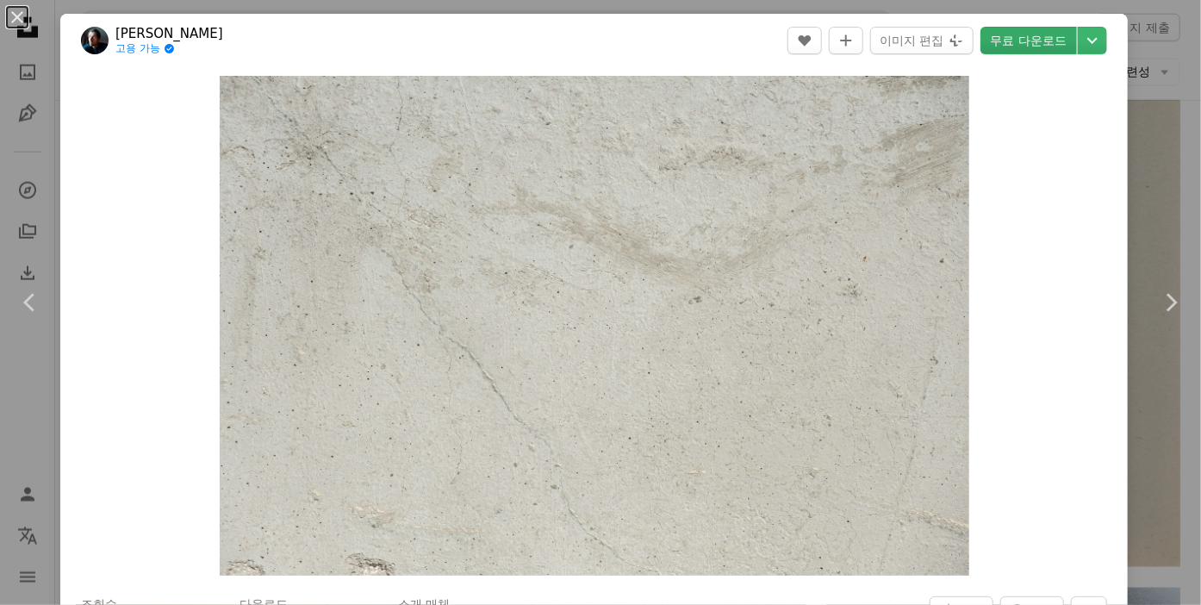
click at [1051, 49] on link "무료 다운로드" at bounding box center [1028, 41] width 96 height 28
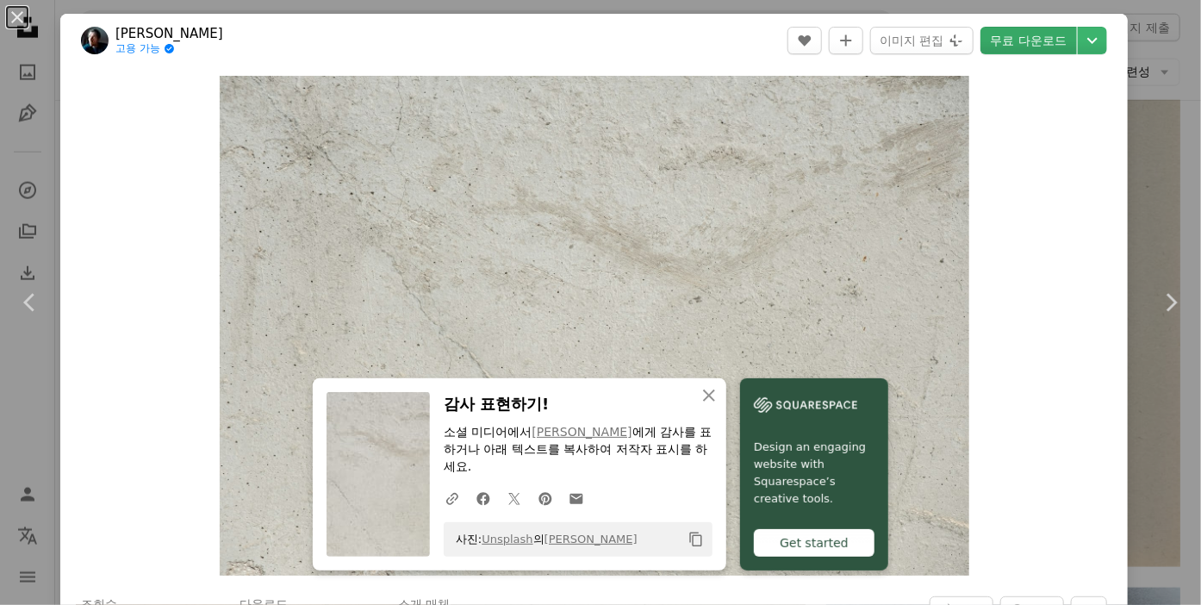
click at [1034, 35] on link "무료 다운로드" at bounding box center [1028, 41] width 96 height 28
click at [1162, 349] on link "Chevron right" at bounding box center [1171, 302] width 60 height 165
click at [1163, 300] on icon "Chevron right" at bounding box center [1171, 303] width 28 height 28
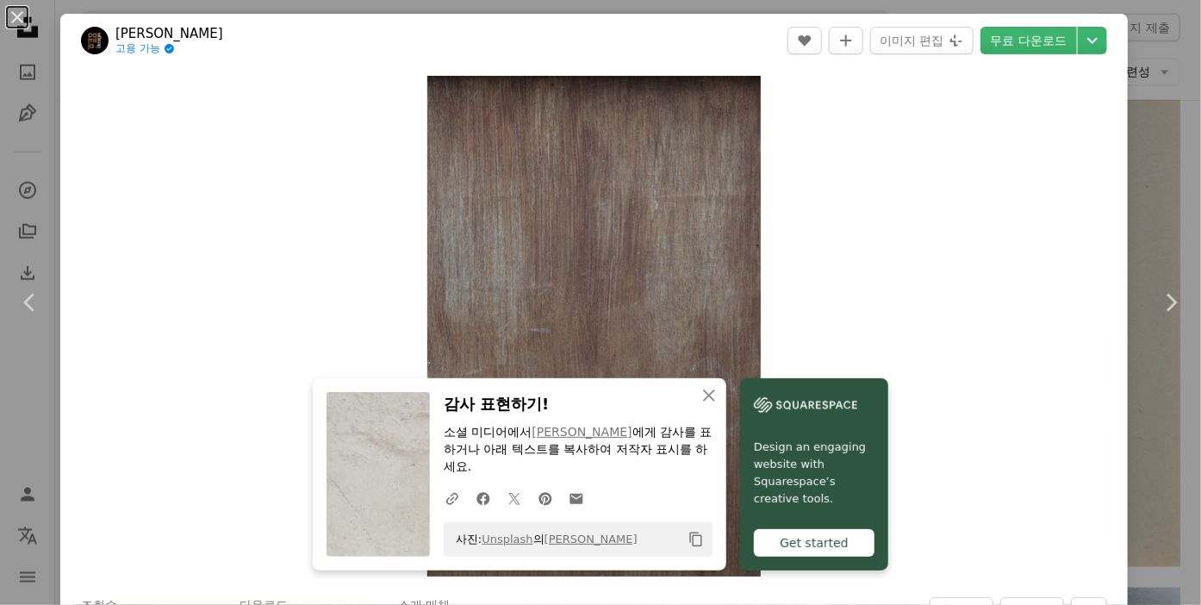
drag, startPoint x: 17, startPoint y: 11, endPoint x: 810, endPoint y: 311, distance: 847.4
click at [18, 11] on button "An X shape" at bounding box center [17, 17] width 21 height 21
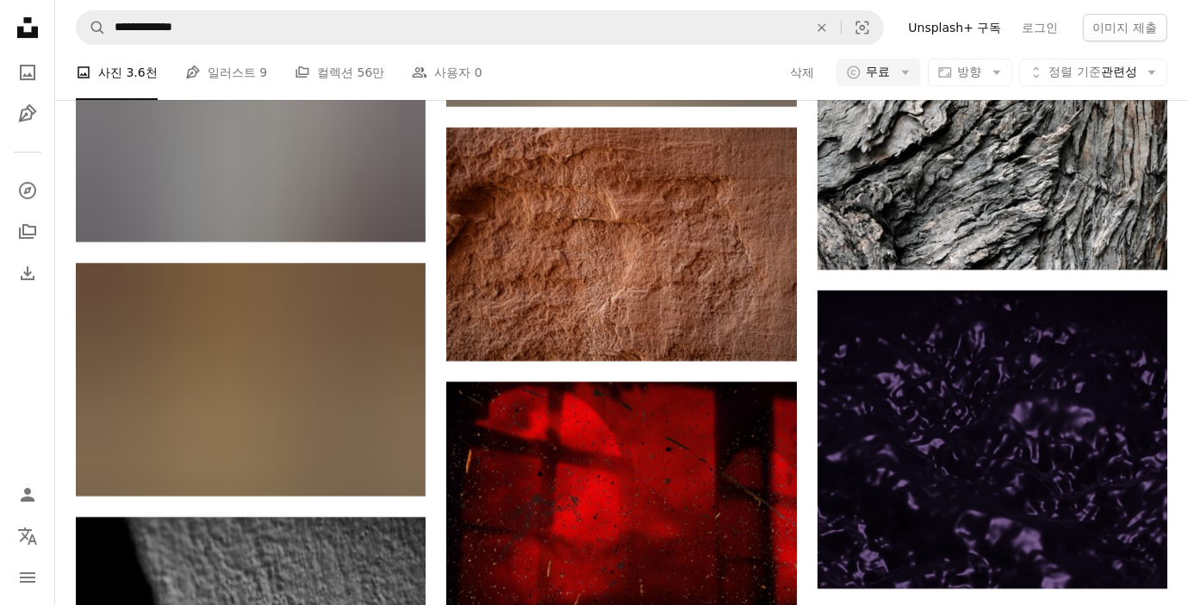
scroll to position [5365, 0]
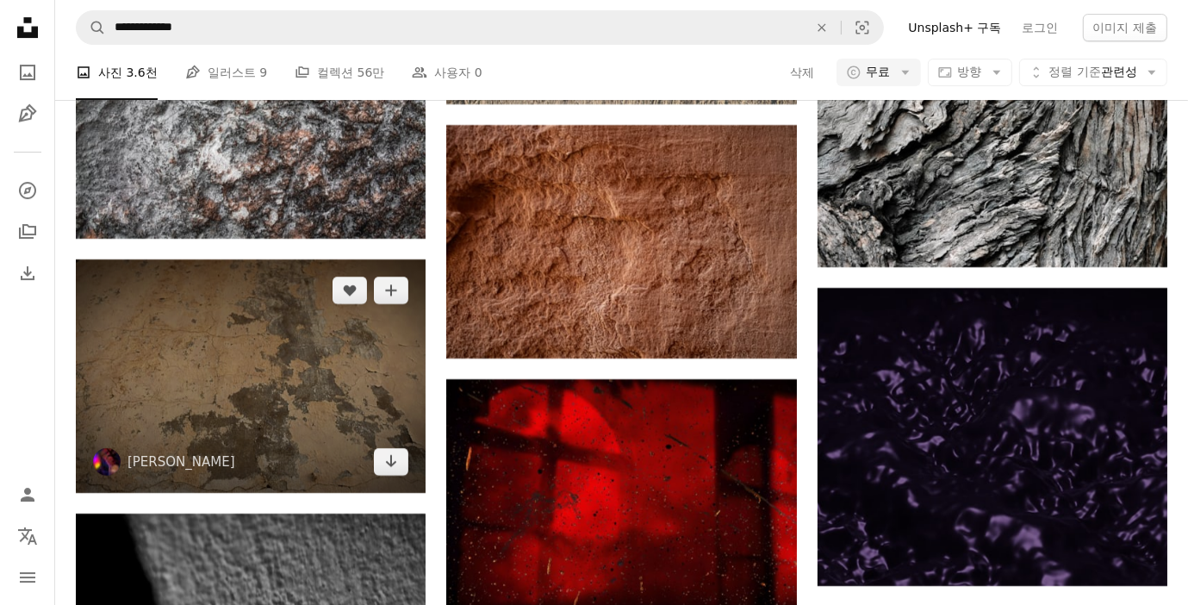
drag, startPoint x: 279, startPoint y: 5, endPoint x: 369, endPoint y: 429, distance: 433.2
click at [369, 429] on img at bounding box center [251, 375] width 350 height 233
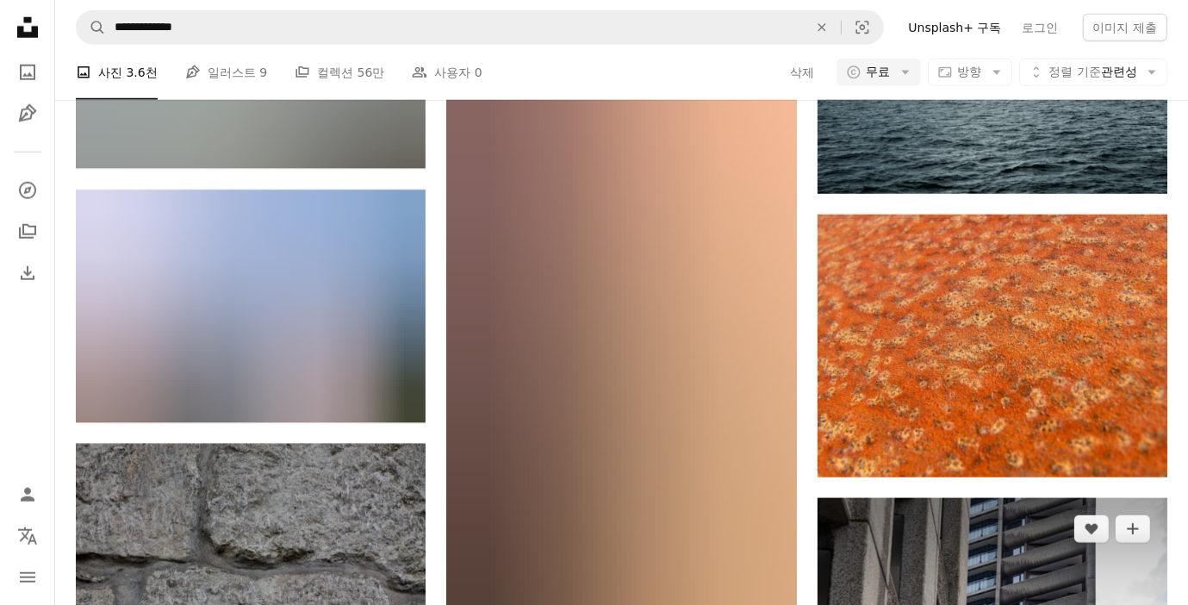
scroll to position [7650, 0]
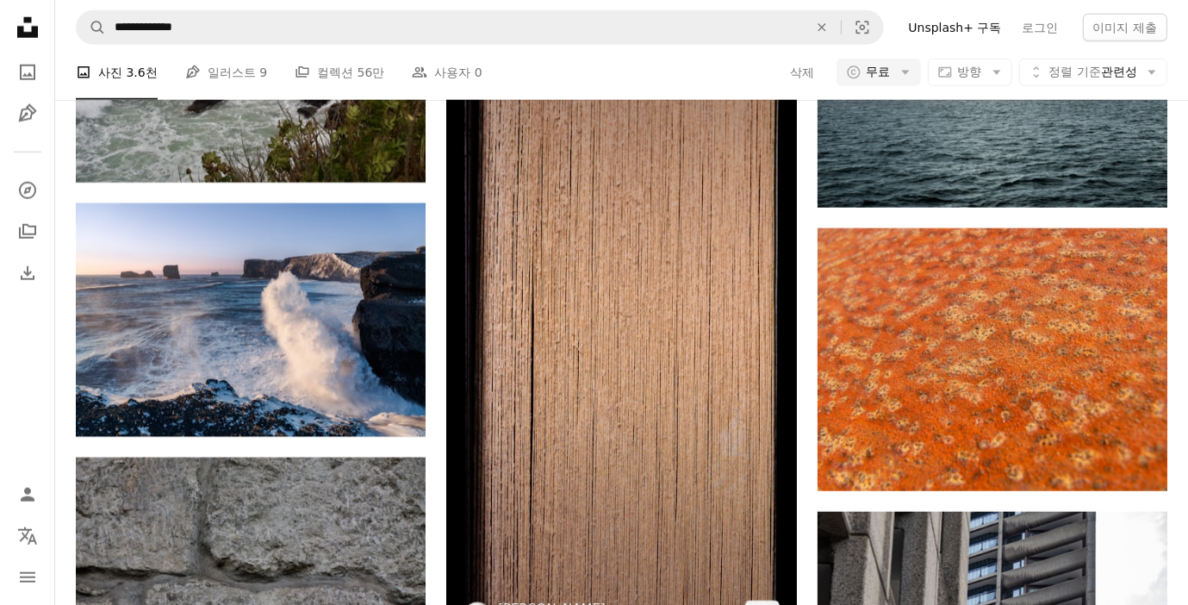
click at [700, 401] on img at bounding box center [621, 333] width 350 height 622
drag, startPoint x: 636, startPoint y: 326, endPoint x: 596, endPoint y: 340, distance: 42.3
click at [596, 340] on img at bounding box center [621, 333] width 350 height 622
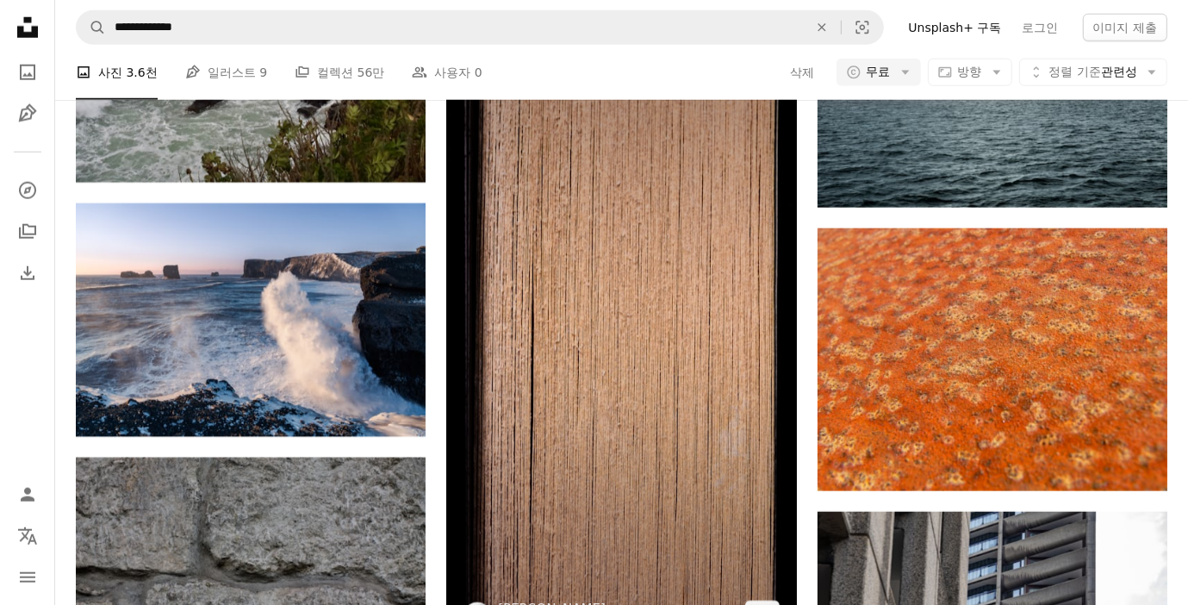
click at [628, 322] on img at bounding box center [621, 333] width 350 height 622
click at [628, 409] on img at bounding box center [621, 333] width 350 height 622
click at [646, 371] on img at bounding box center [621, 333] width 350 height 622
click at [725, 164] on img at bounding box center [621, 333] width 350 height 622
click at [705, 217] on img at bounding box center [621, 333] width 350 height 622
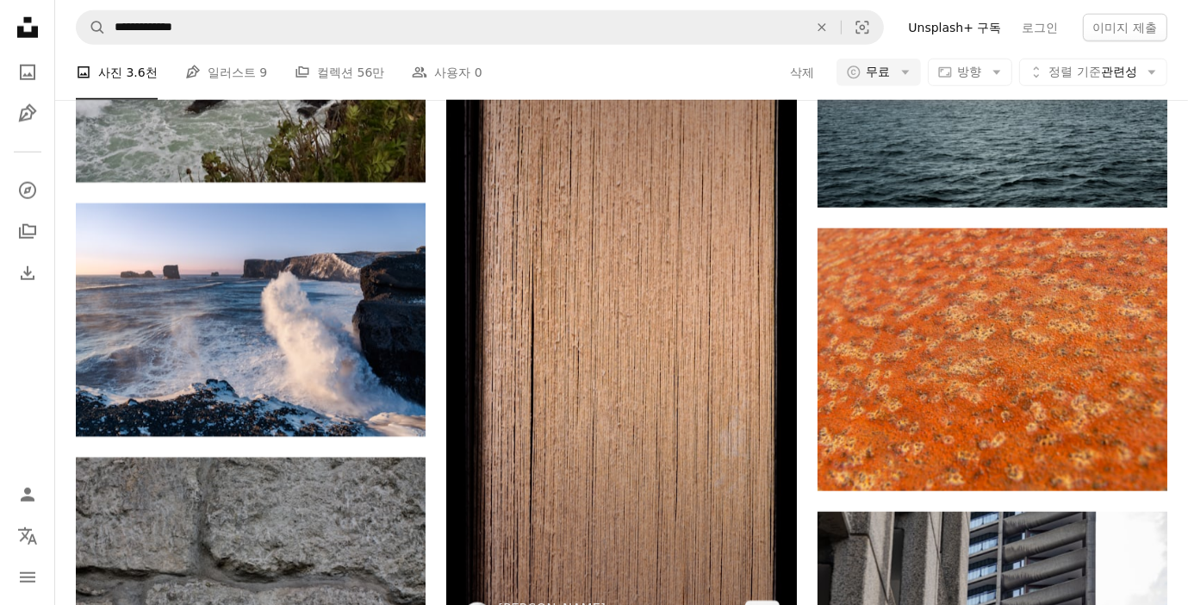
click at [703, 237] on img at bounding box center [621, 333] width 350 height 622
drag, startPoint x: 694, startPoint y: 308, endPoint x: 603, endPoint y: 315, distance: 90.7
click at [603, 315] on img at bounding box center [621, 333] width 350 height 622
drag, startPoint x: 612, startPoint y: 308, endPoint x: 548, endPoint y: 310, distance: 63.8
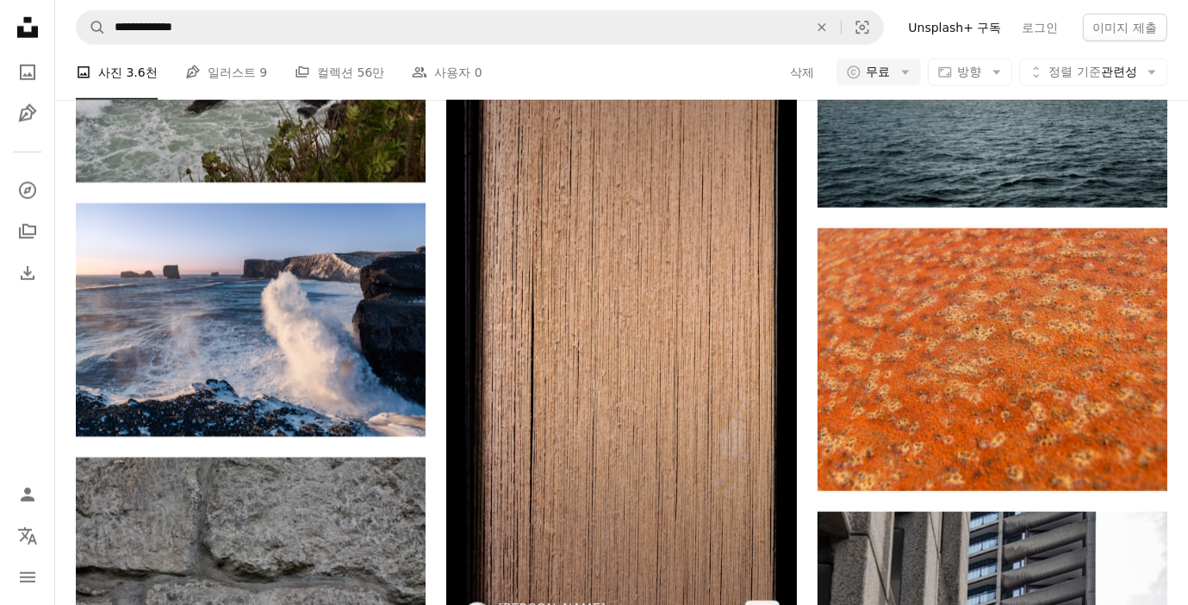
click at [550, 311] on img at bounding box center [621, 333] width 350 height 622
click at [552, 310] on img at bounding box center [621, 333] width 350 height 622
